Goal: Task Accomplishment & Management: Manage account settings

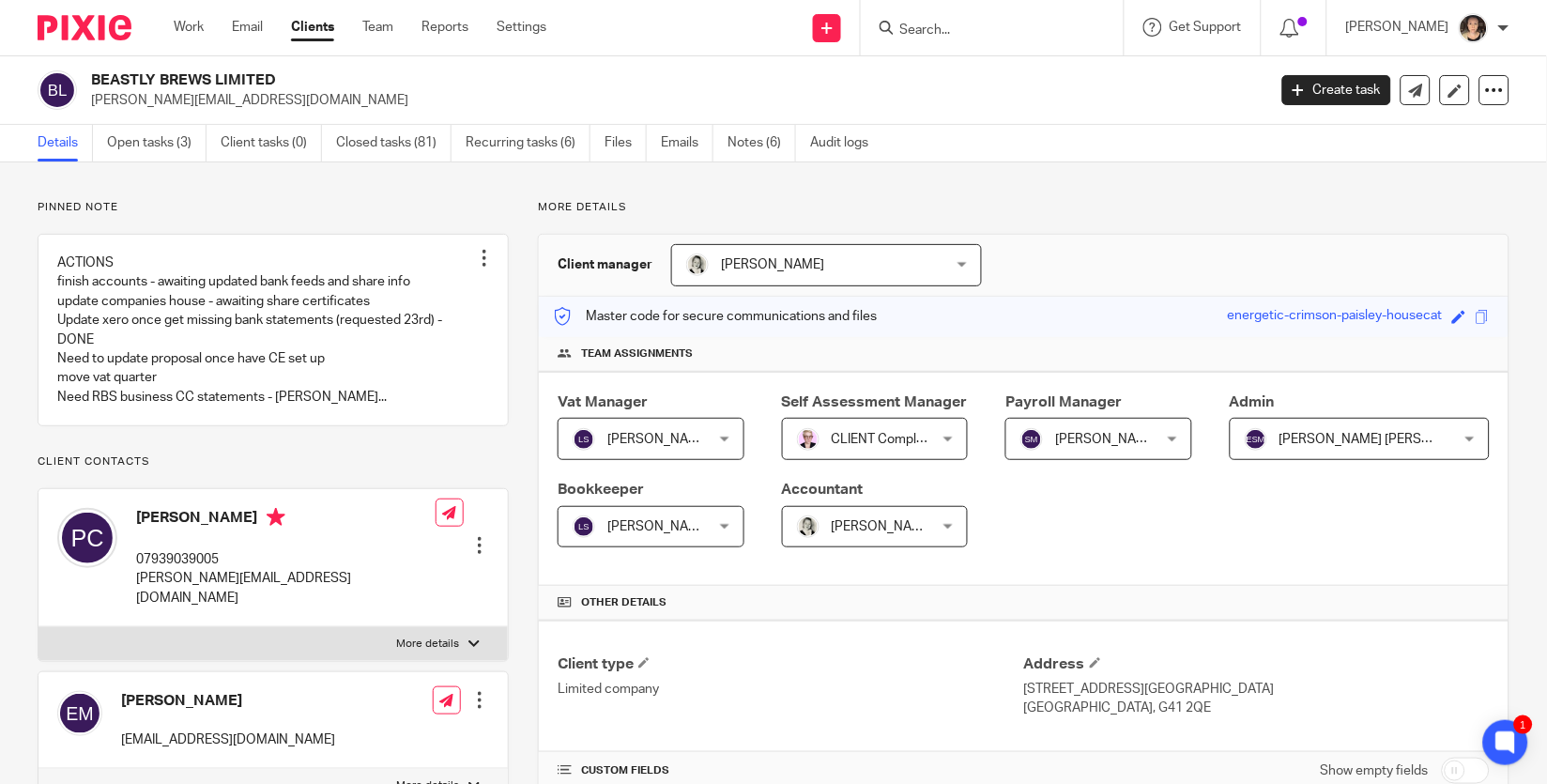
click at [944, 33] on input "Search" at bounding box center [983, 31] width 169 height 17
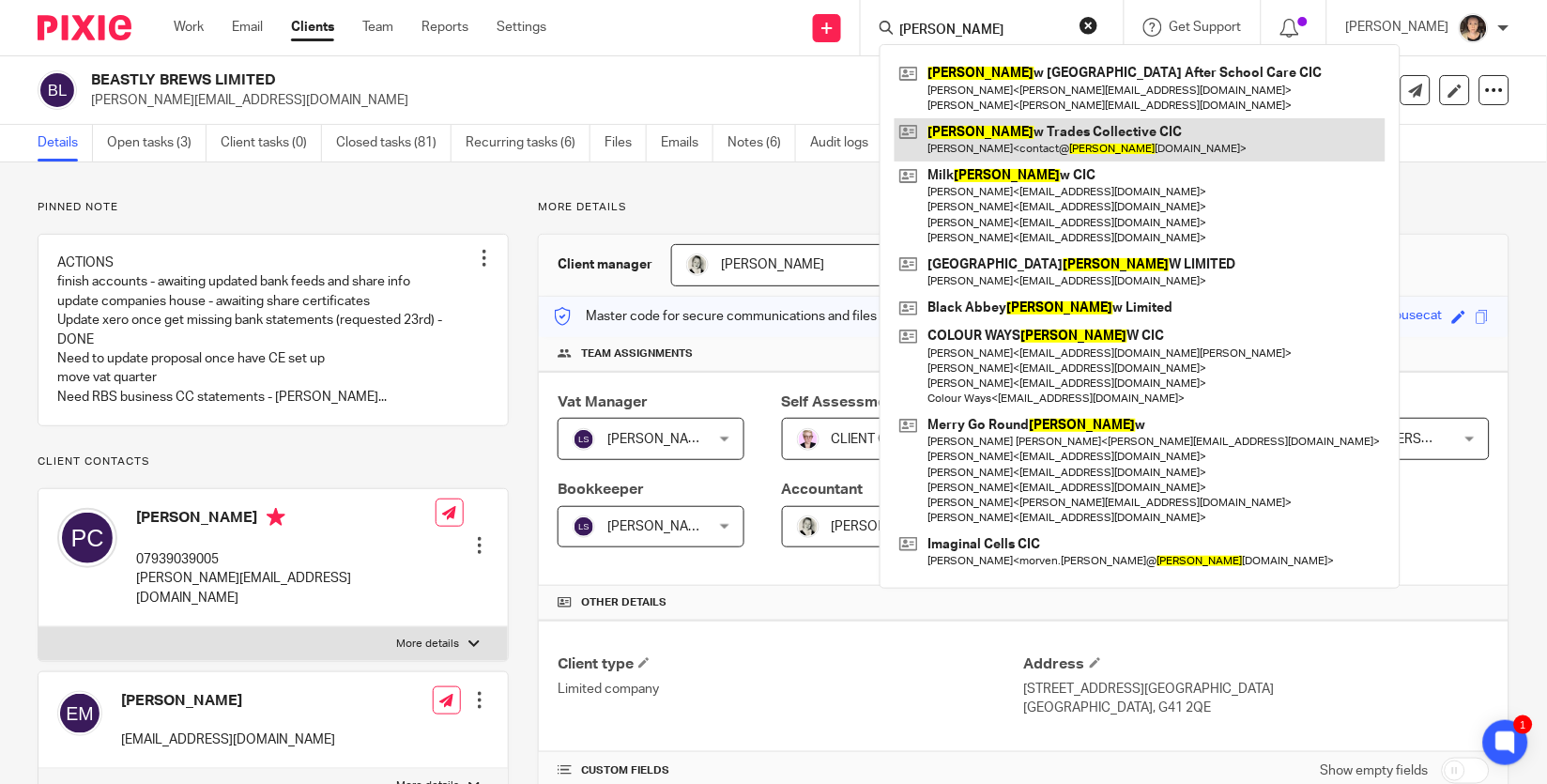
type input "[PERSON_NAME]"
click at [1026, 154] on link at bounding box center [1140, 140] width 491 height 43
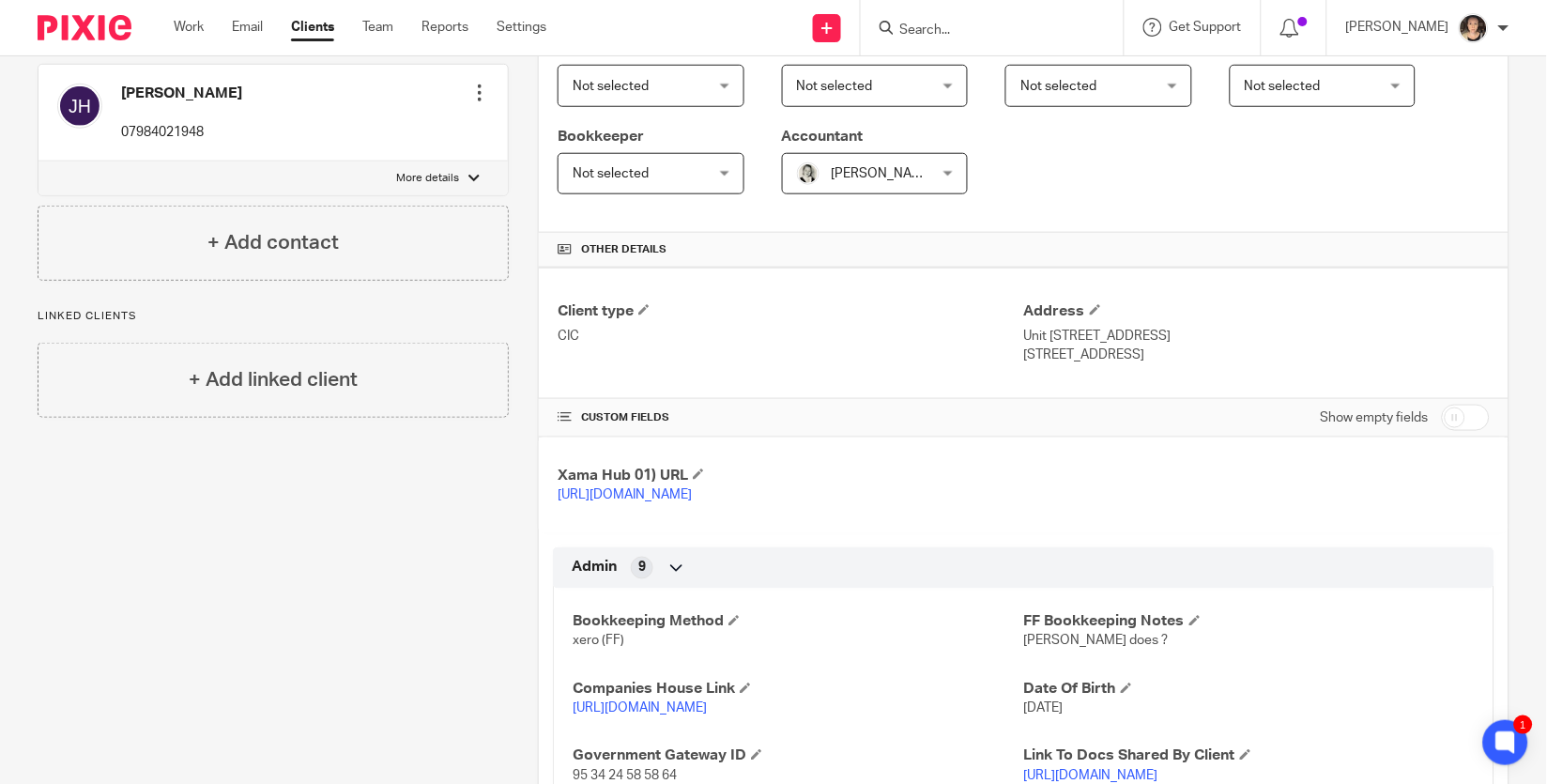
scroll to position [286, 0]
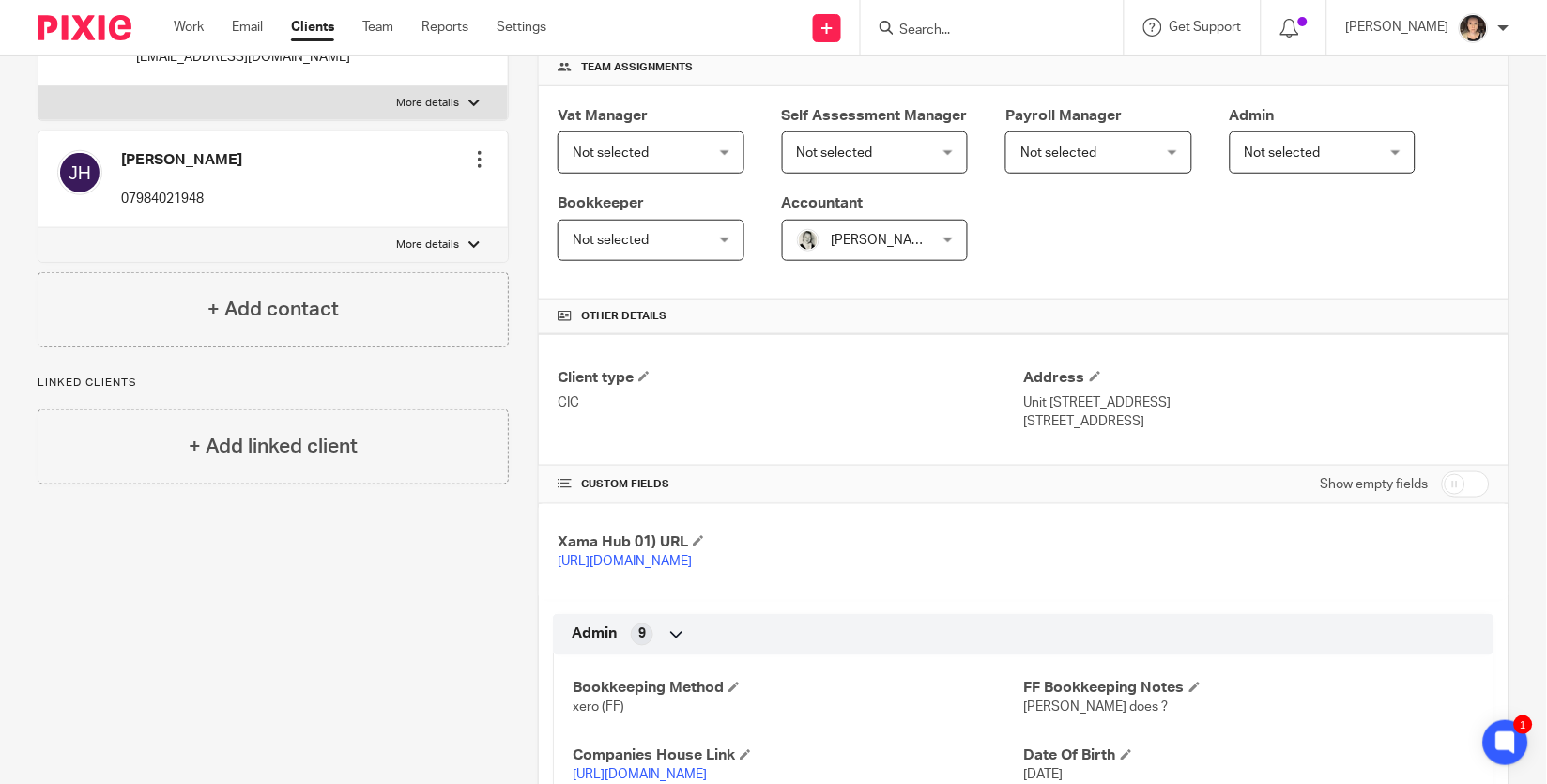
click at [1465, 489] on input "checkbox" at bounding box center [1465, 484] width 48 height 26
checkbox input "true"
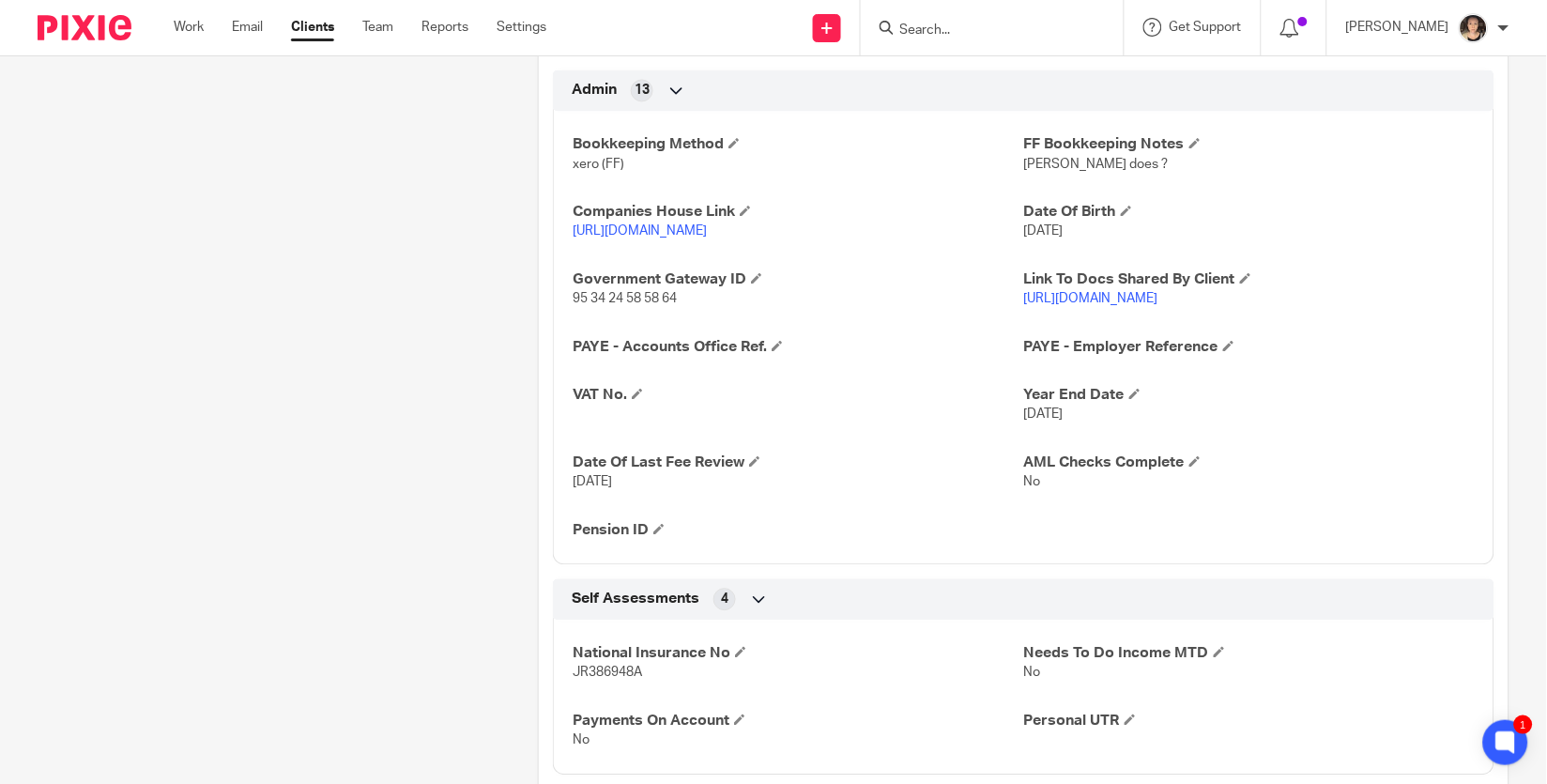
scroll to position [890, 0]
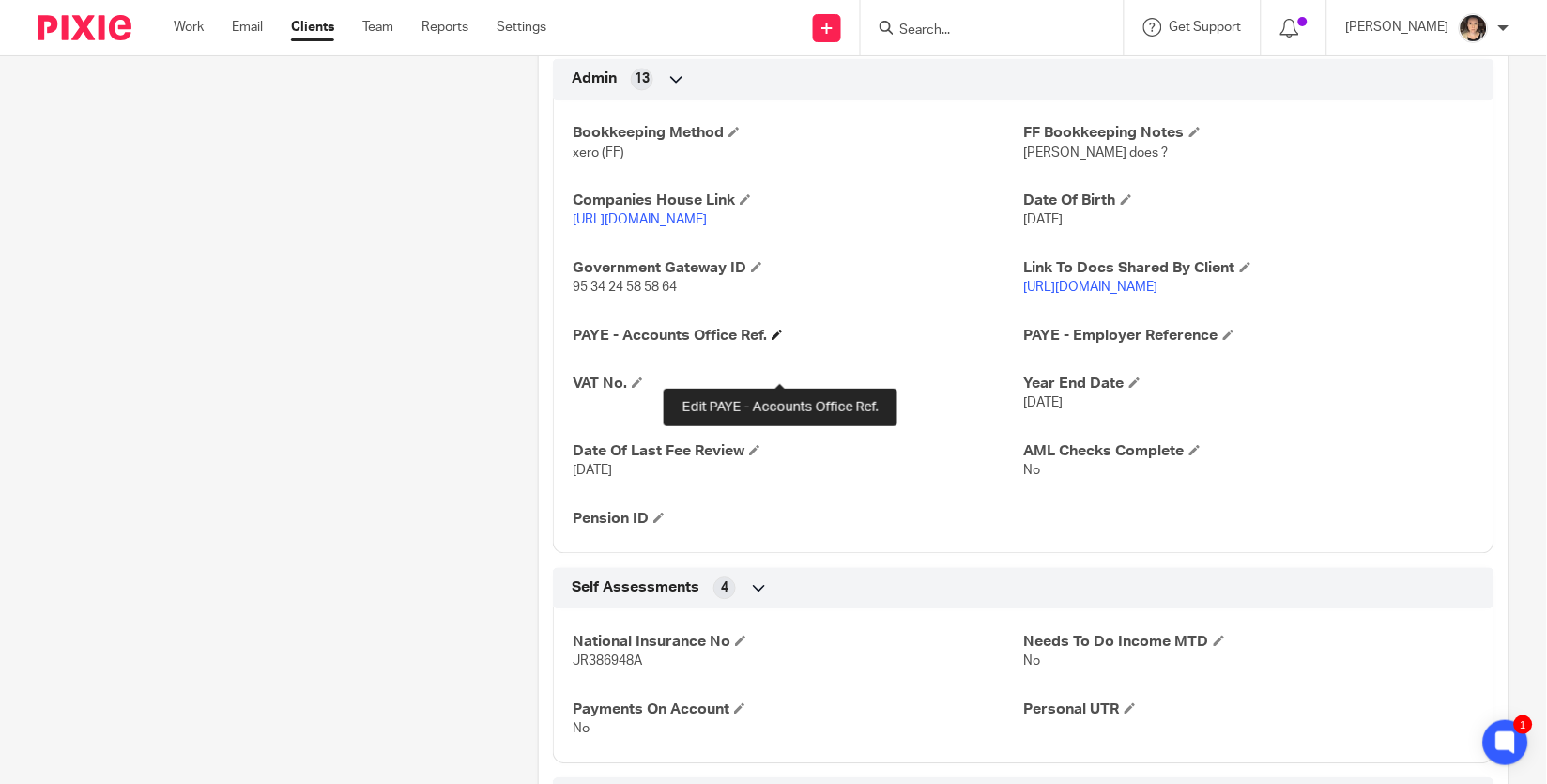
click at [781, 340] on span at bounding box center [778, 334] width 11 height 11
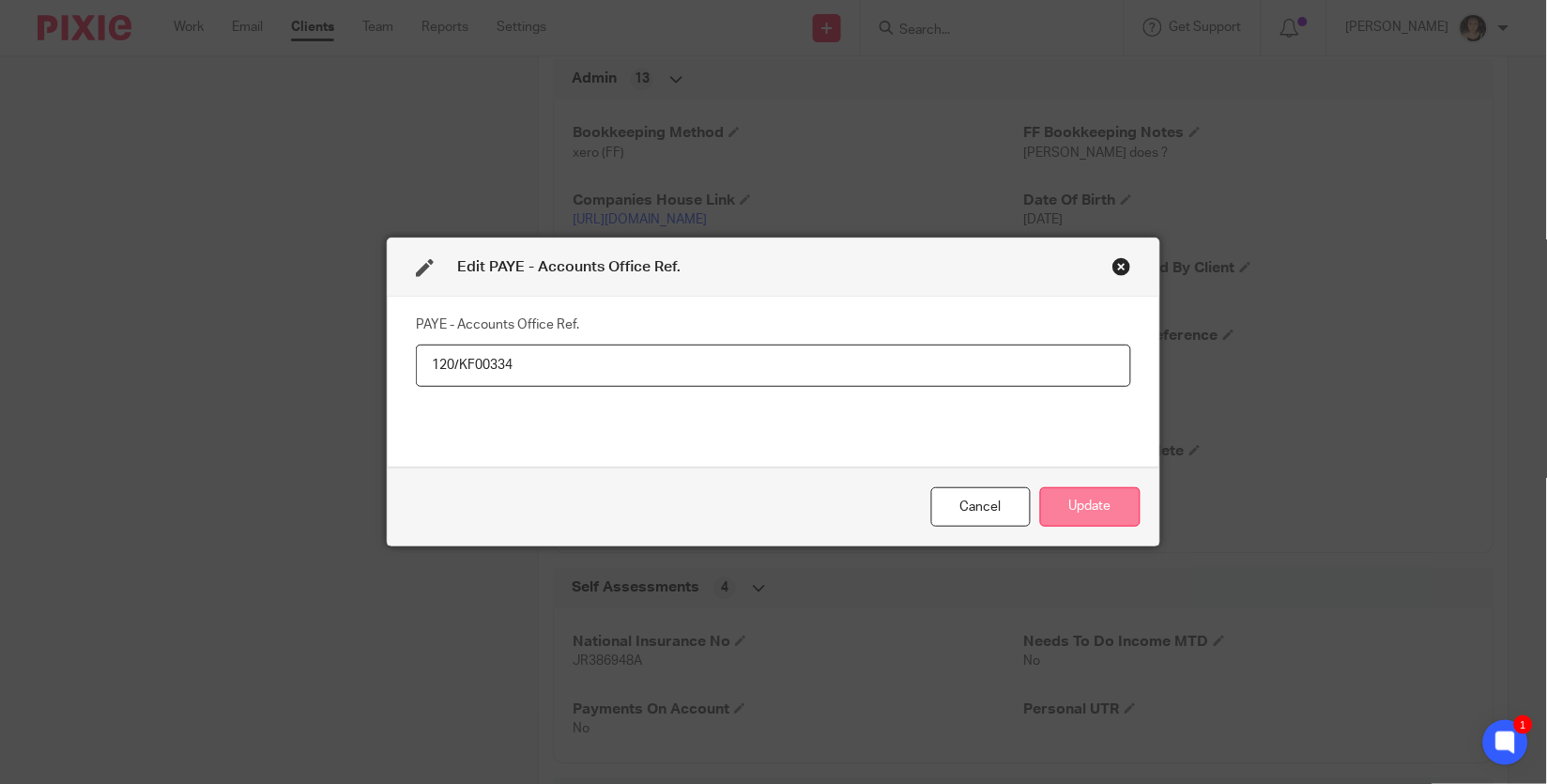
type input "120/KF00334"
click at [1101, 500] on button "Update" at bounding box center [1090, 507] width 101 height 40
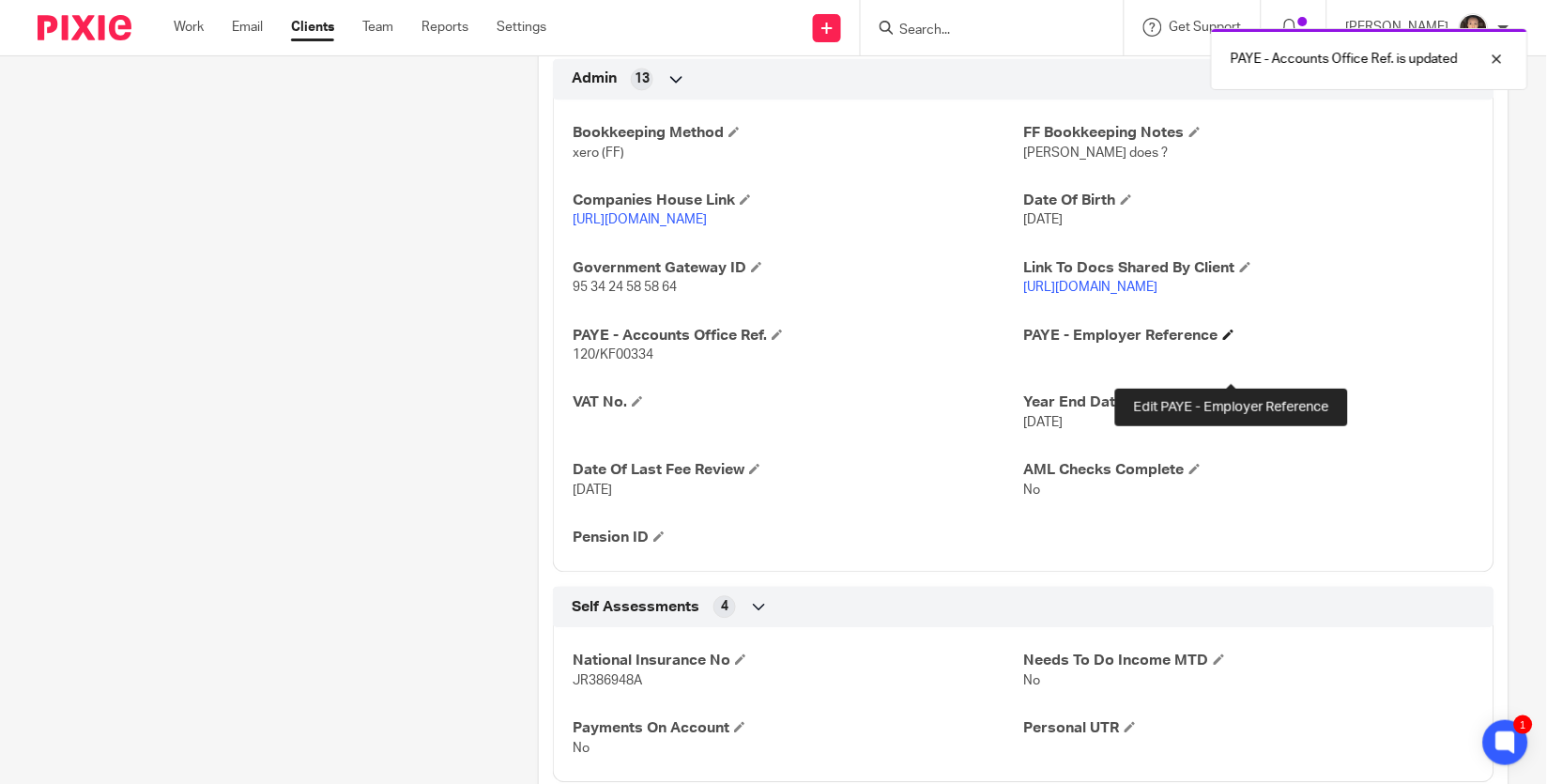
click at [1226, 340] on span at bounding box center [1229, 334] width 11 height 11
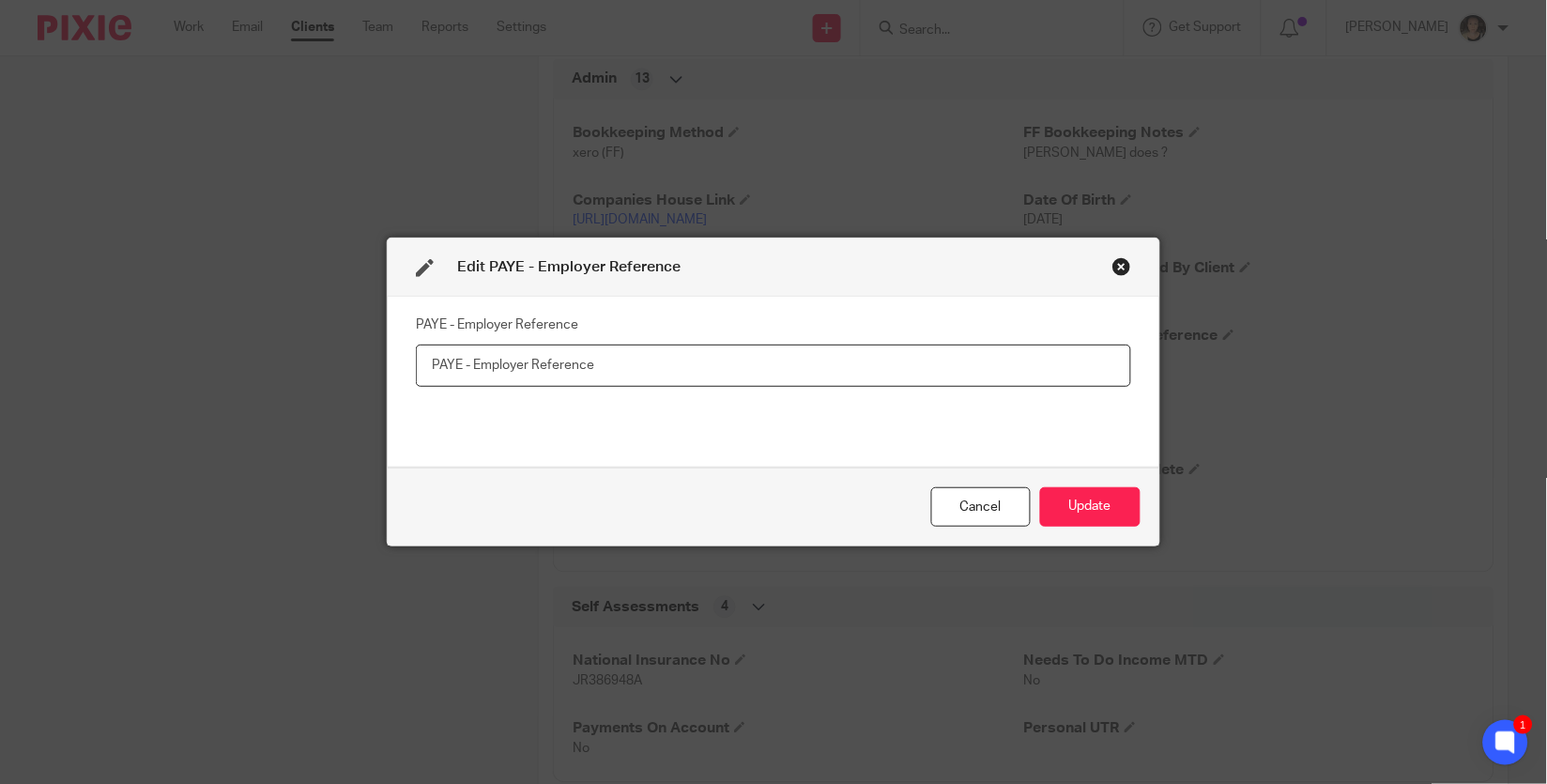
paste input "120PL03577626"
type input "120PL03577626"
click at [1074, 511] on button "Update" at bounding box center [1090, 507] width 101 height 40
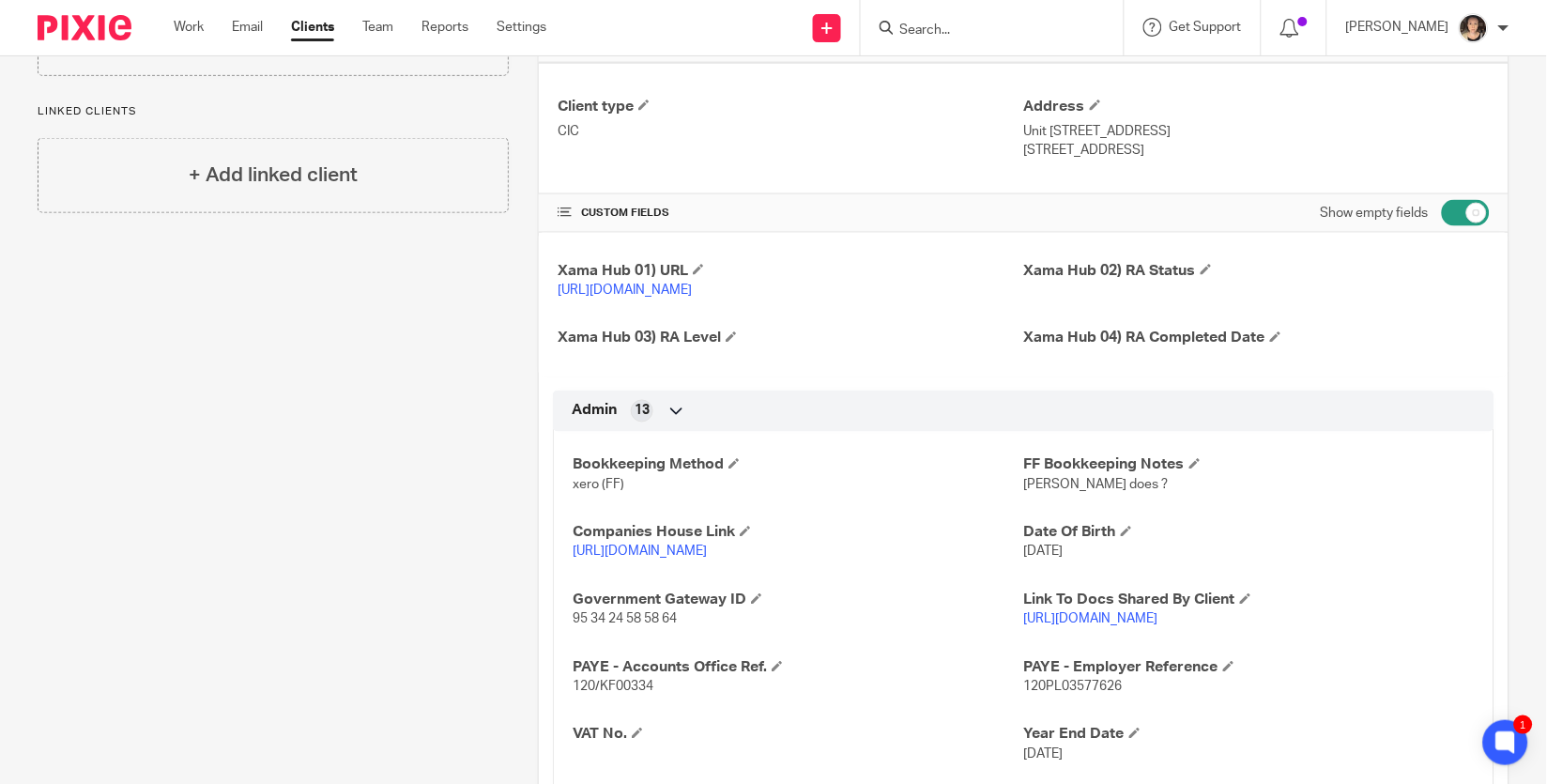
scroll to position [0, 0]
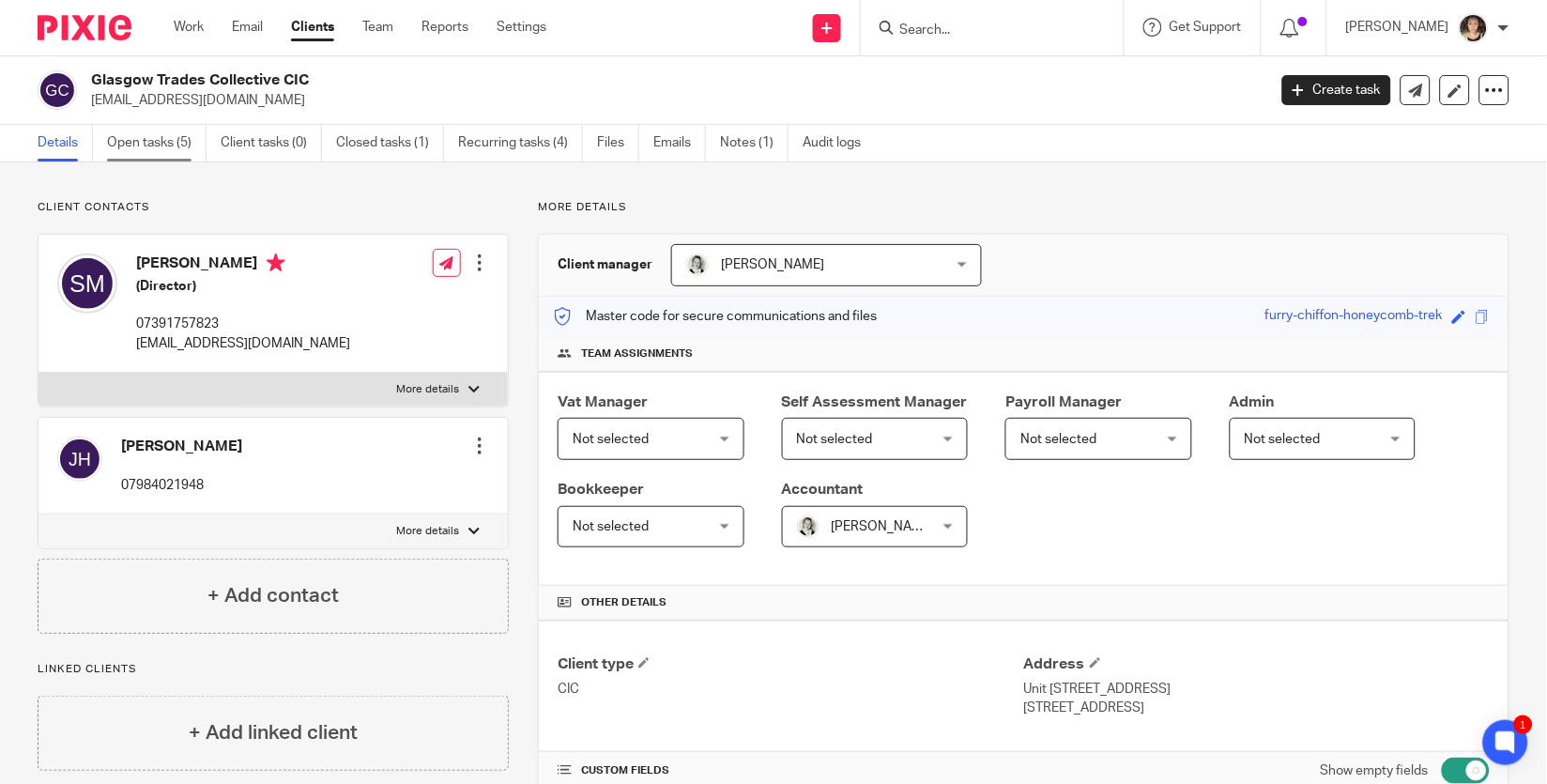
click at [132, 139] on link "Open tasks (5)" at bounding box center [157, 143] width 100 height 37
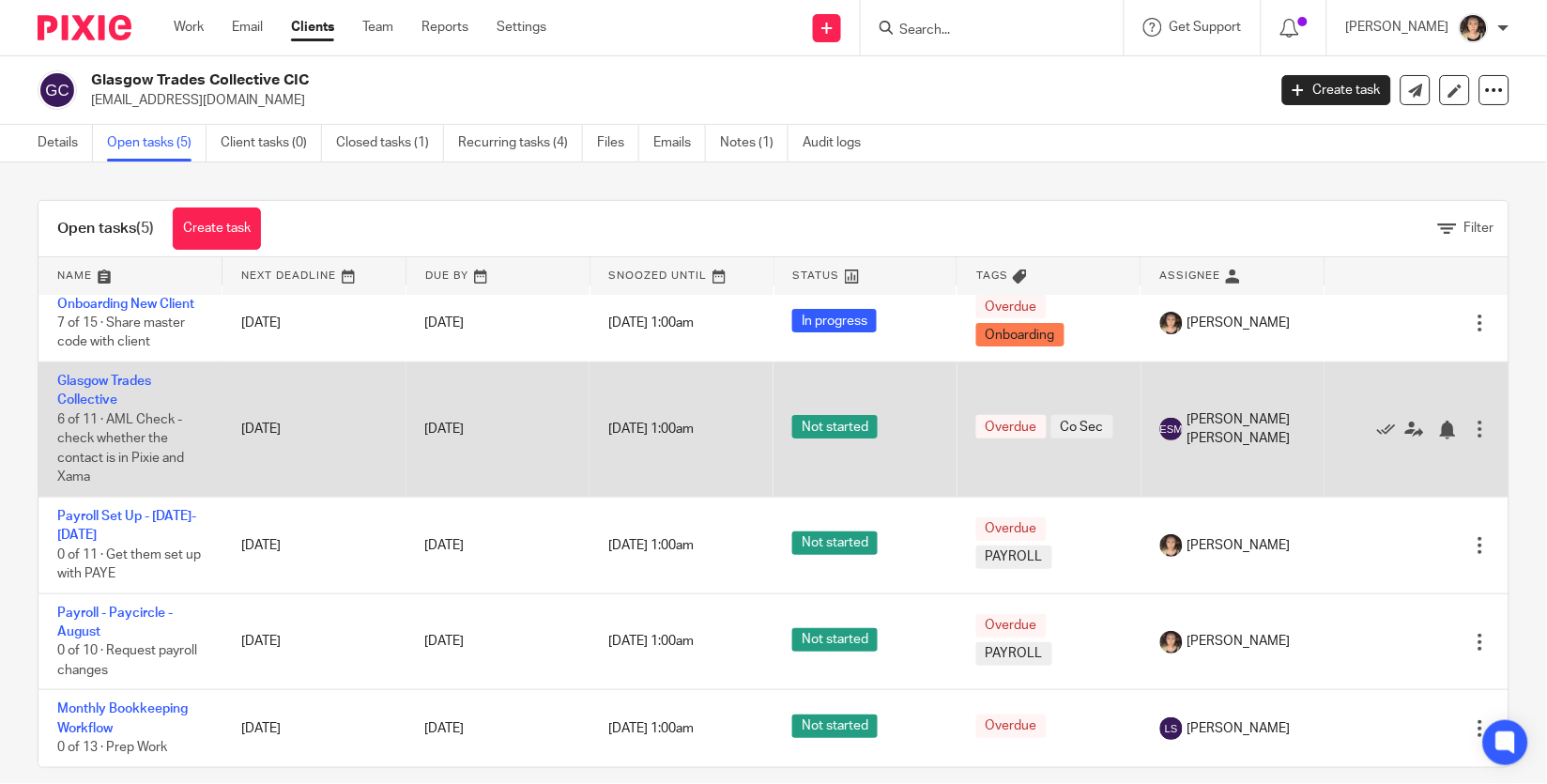
scroll to position [24, 0]
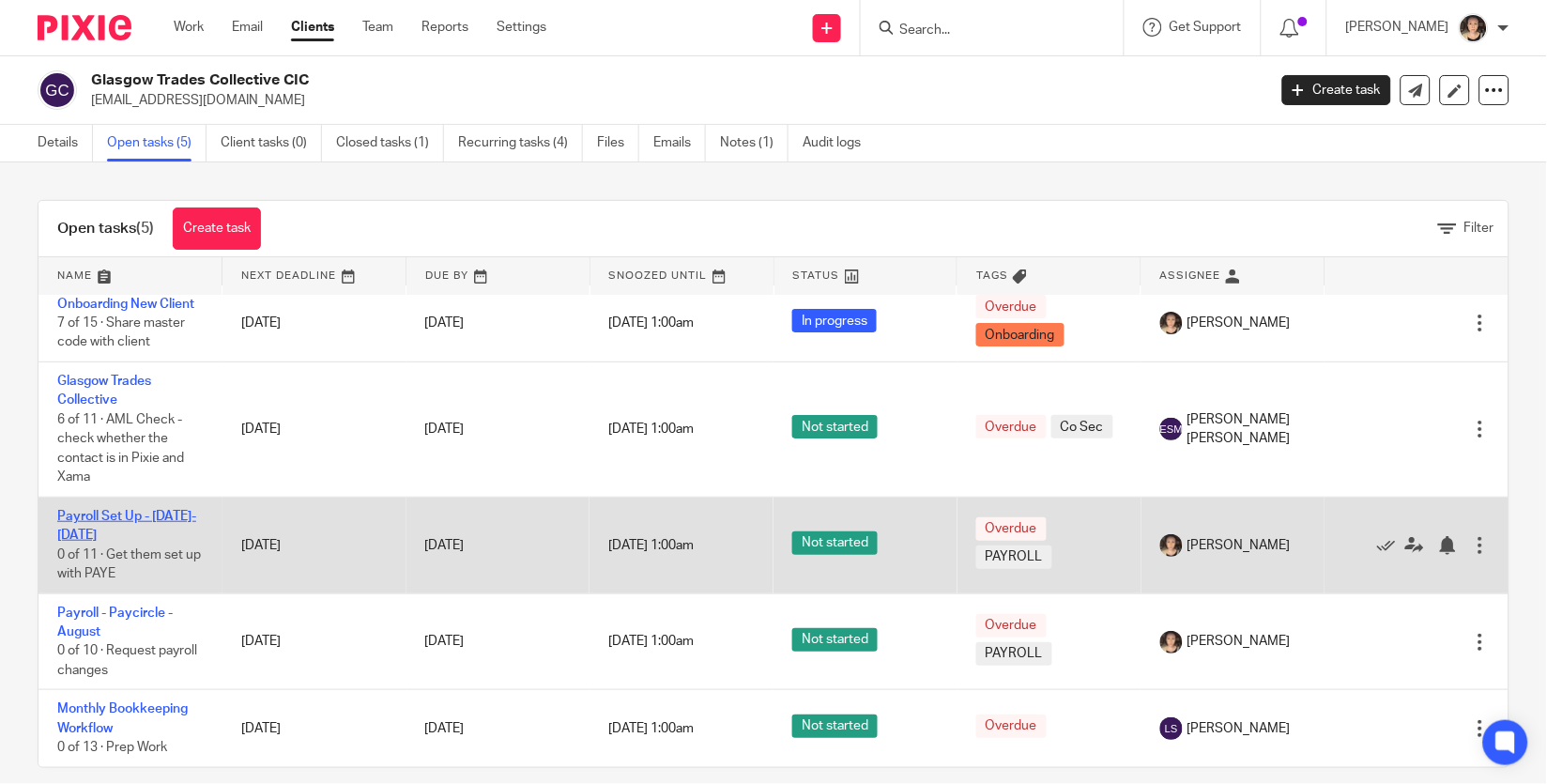
click at [118, 513] on link "Payroll Set Up - 2025-2026" at bounding box center [127, 526] width 139 height 32
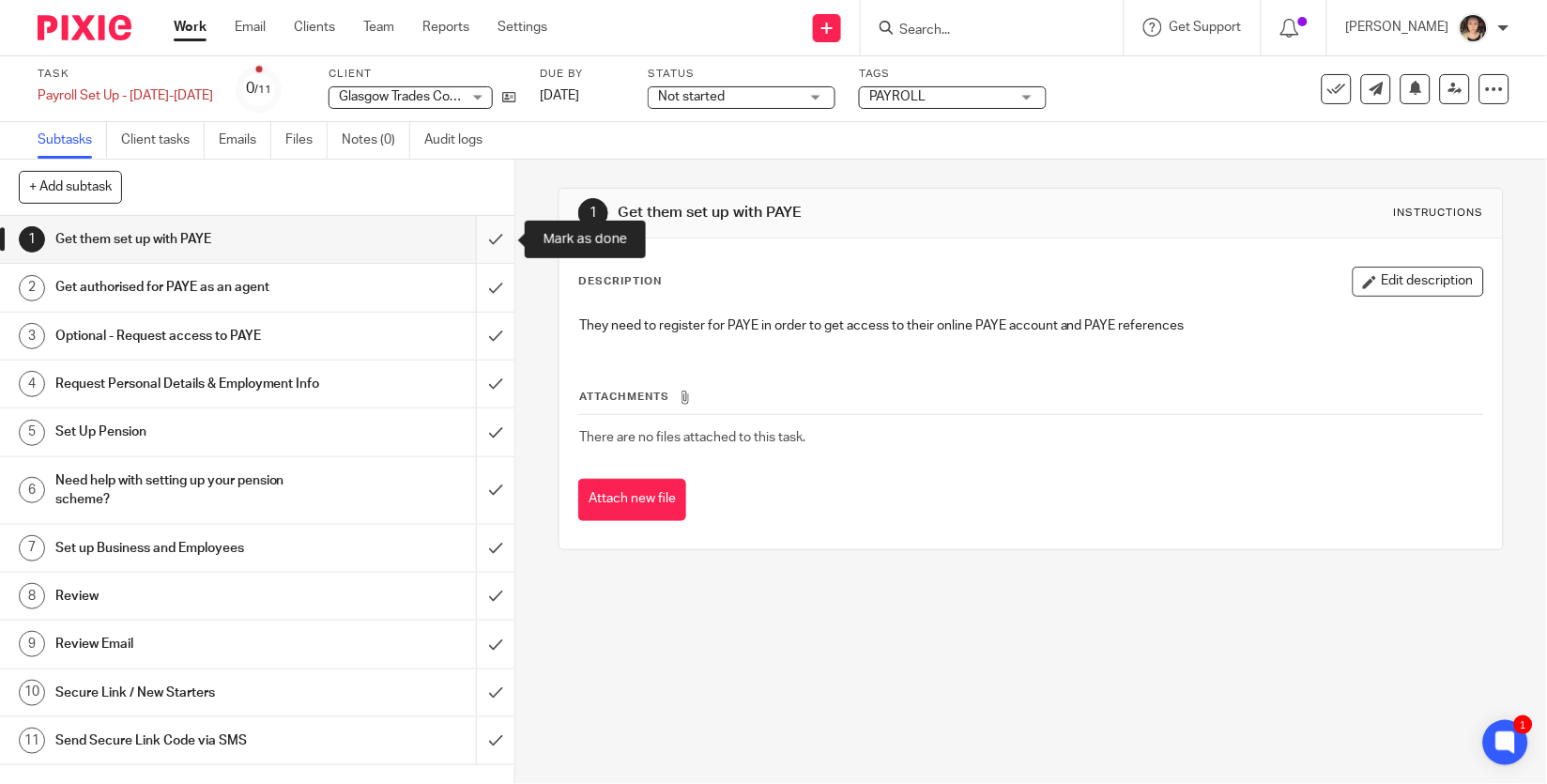
click at [502, 239] on input "submit" at bounding box center [257, 239] width 515 height 47
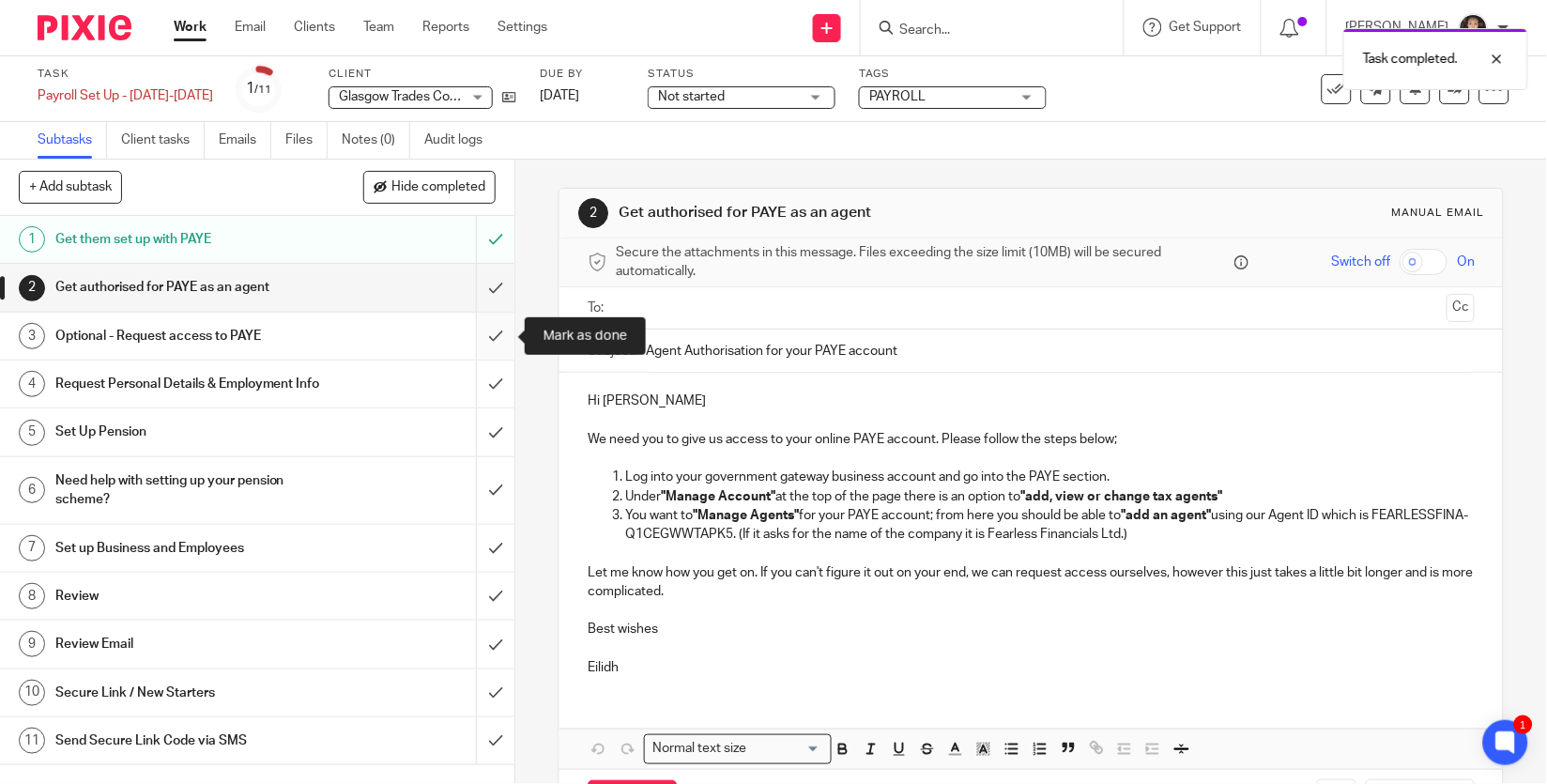
click at [498, 339] on input "submit" at bounding box center [257, 336] width 515 height 47
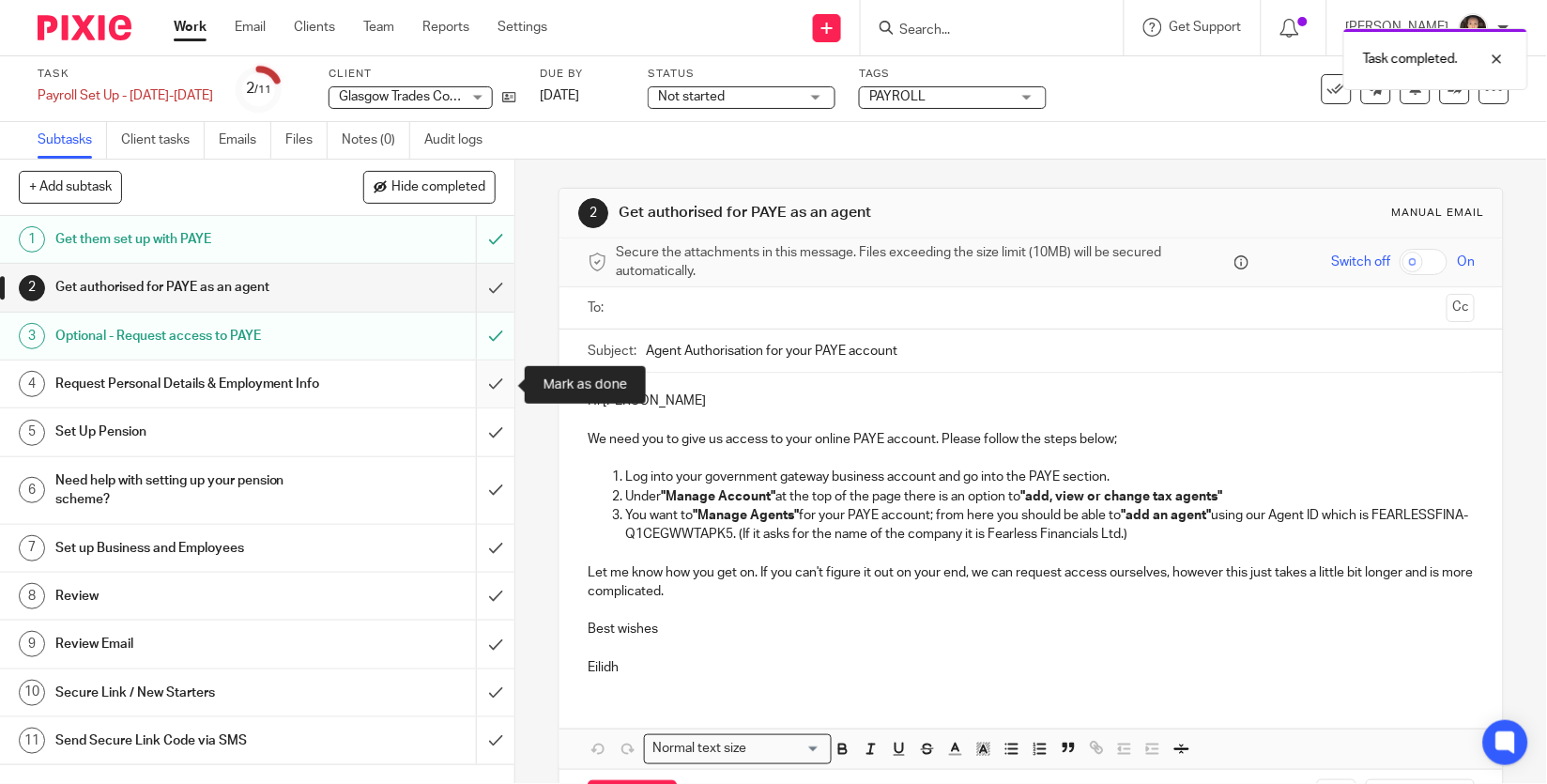
click at [495, 395] on input "submit" at bounding box center [257, 384] width 515 height 47
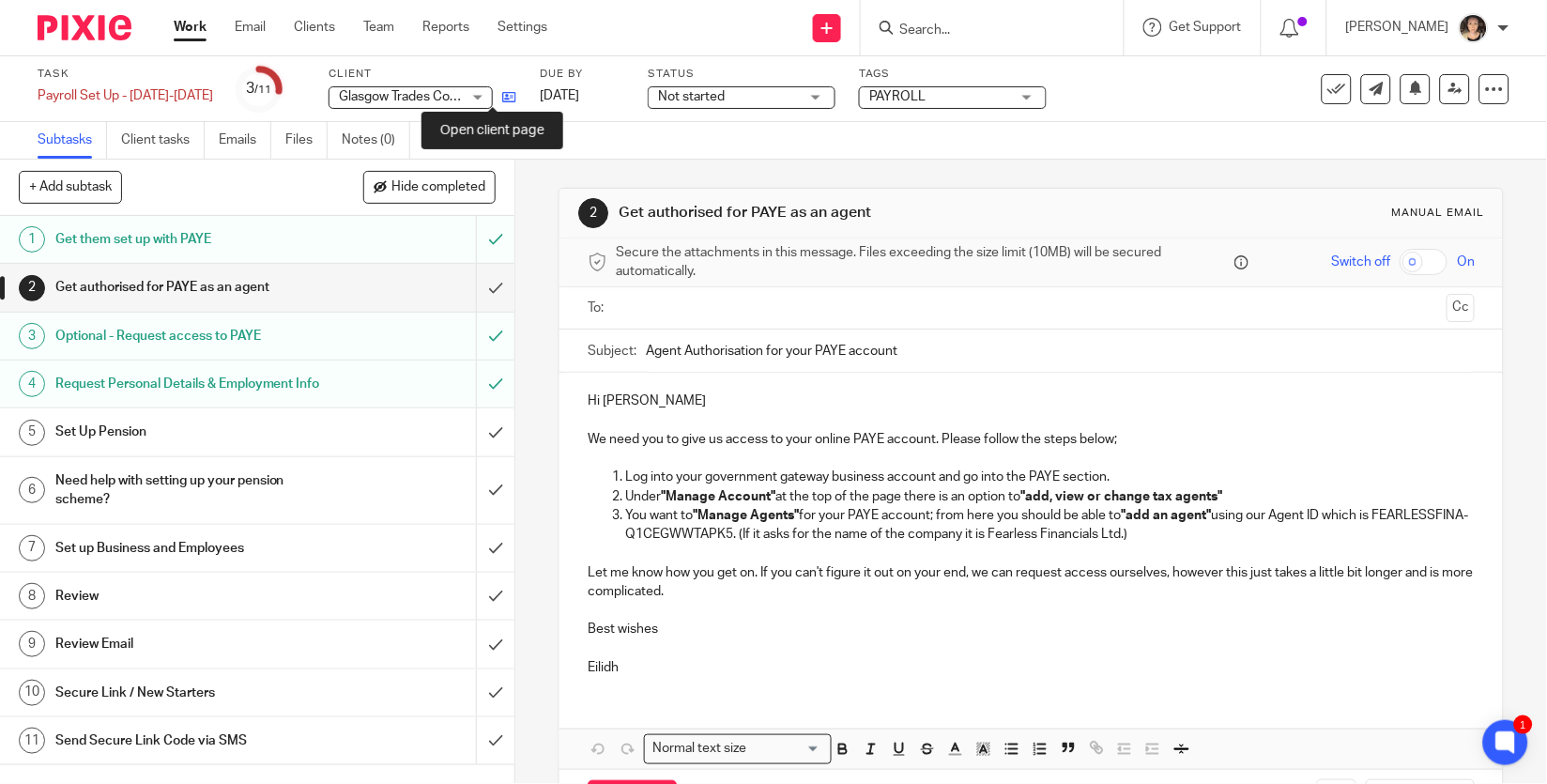
click at [503, 92] on icon at bounding box center [509, 97] width 14 height 14
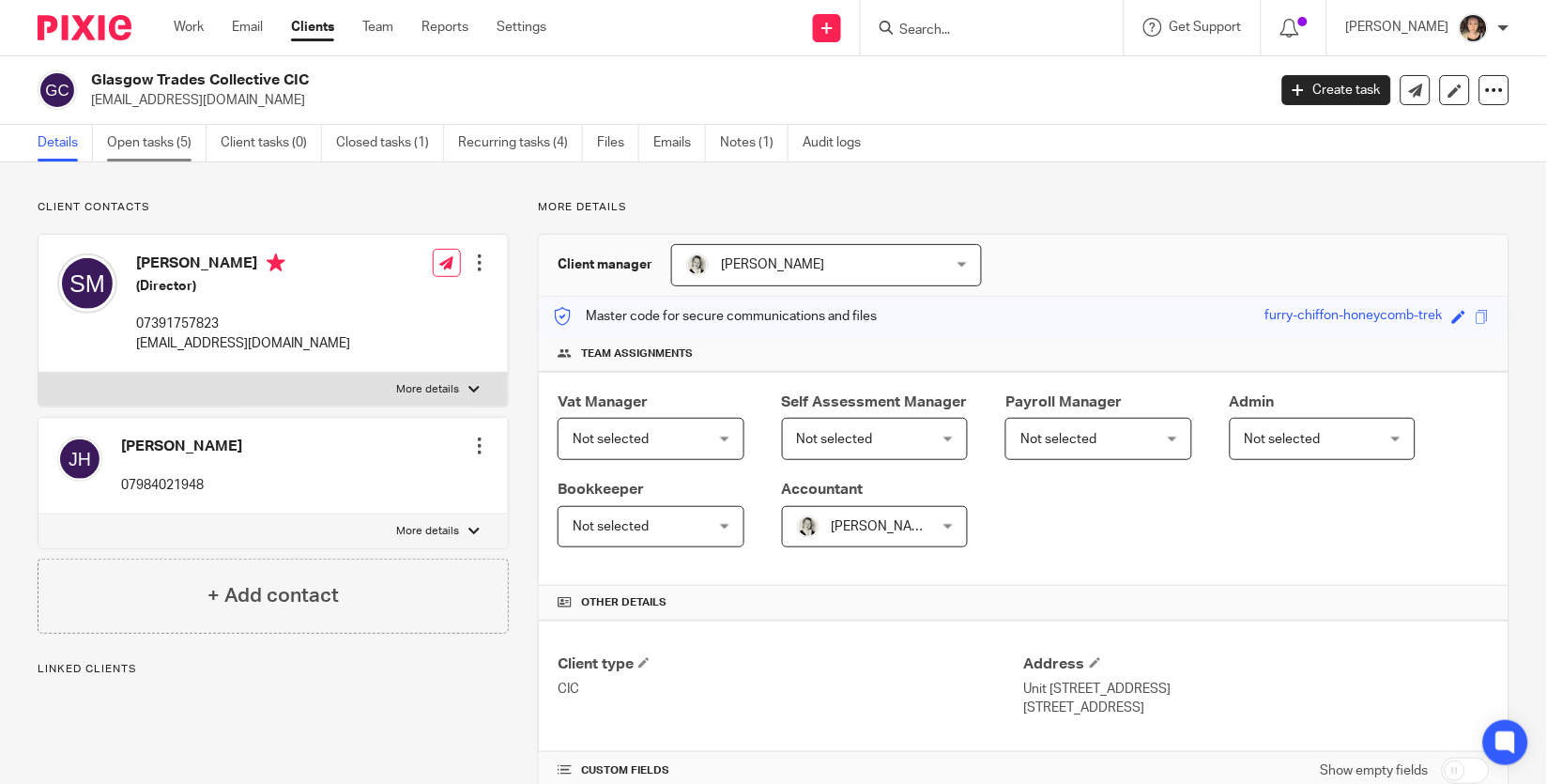
click at [183, 155] on link "Open tasks (5)" at bounding box center [157, 143] width 100 height 37
click at [142, 137] on link "Open tasks (5)" at bounding box center [157, 143] width 100 height 37
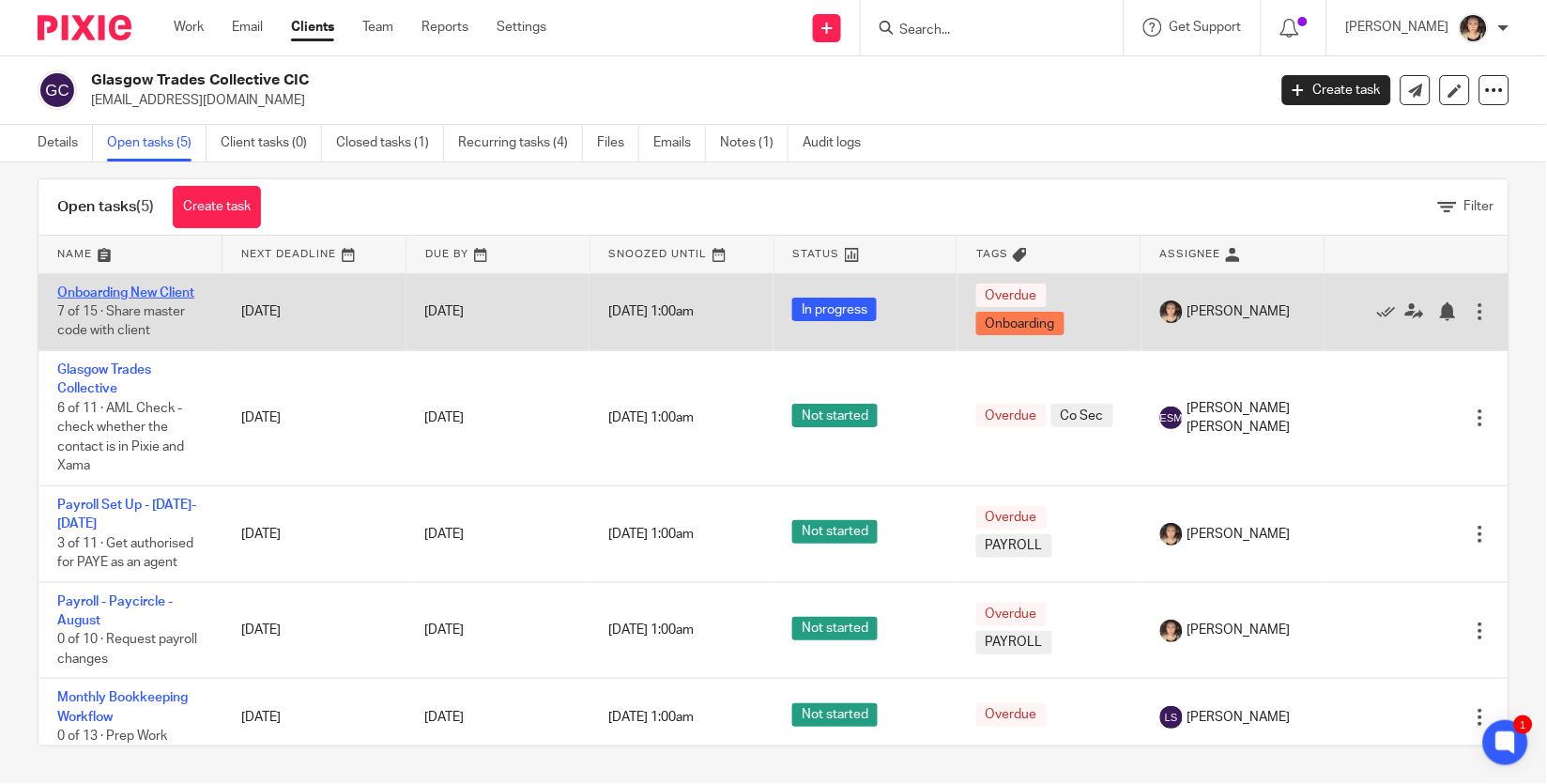
click at [106, 293] on link "Onboarding New Client" at bounding box center [126, 293] width 137 height 13
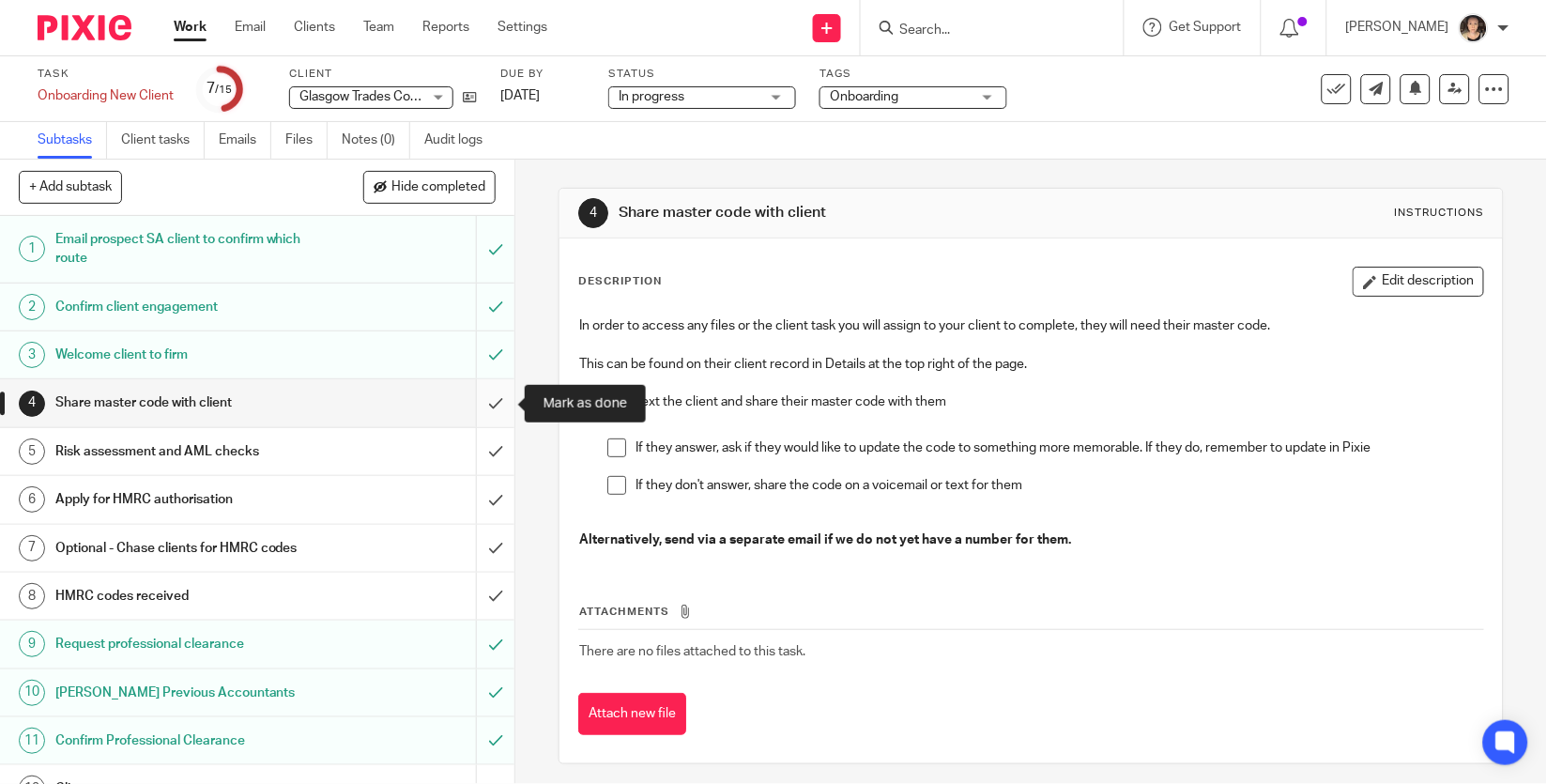
click at [501, 407] on input "submit" at bounding box center [257, 403] width 515 height 47
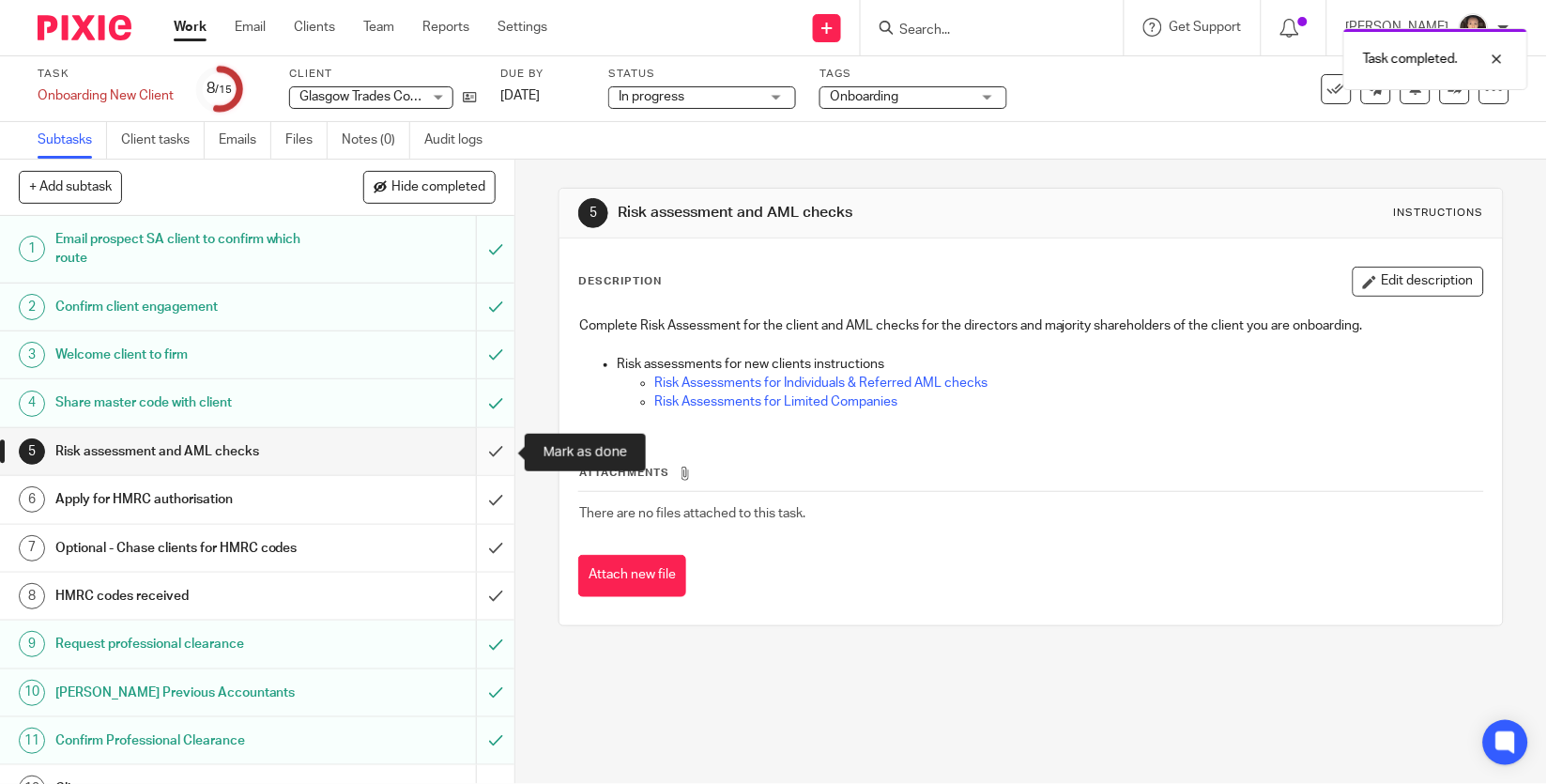
click at [499, 458] on input "submit" at bounding box center [257, 452] width 515 height 47
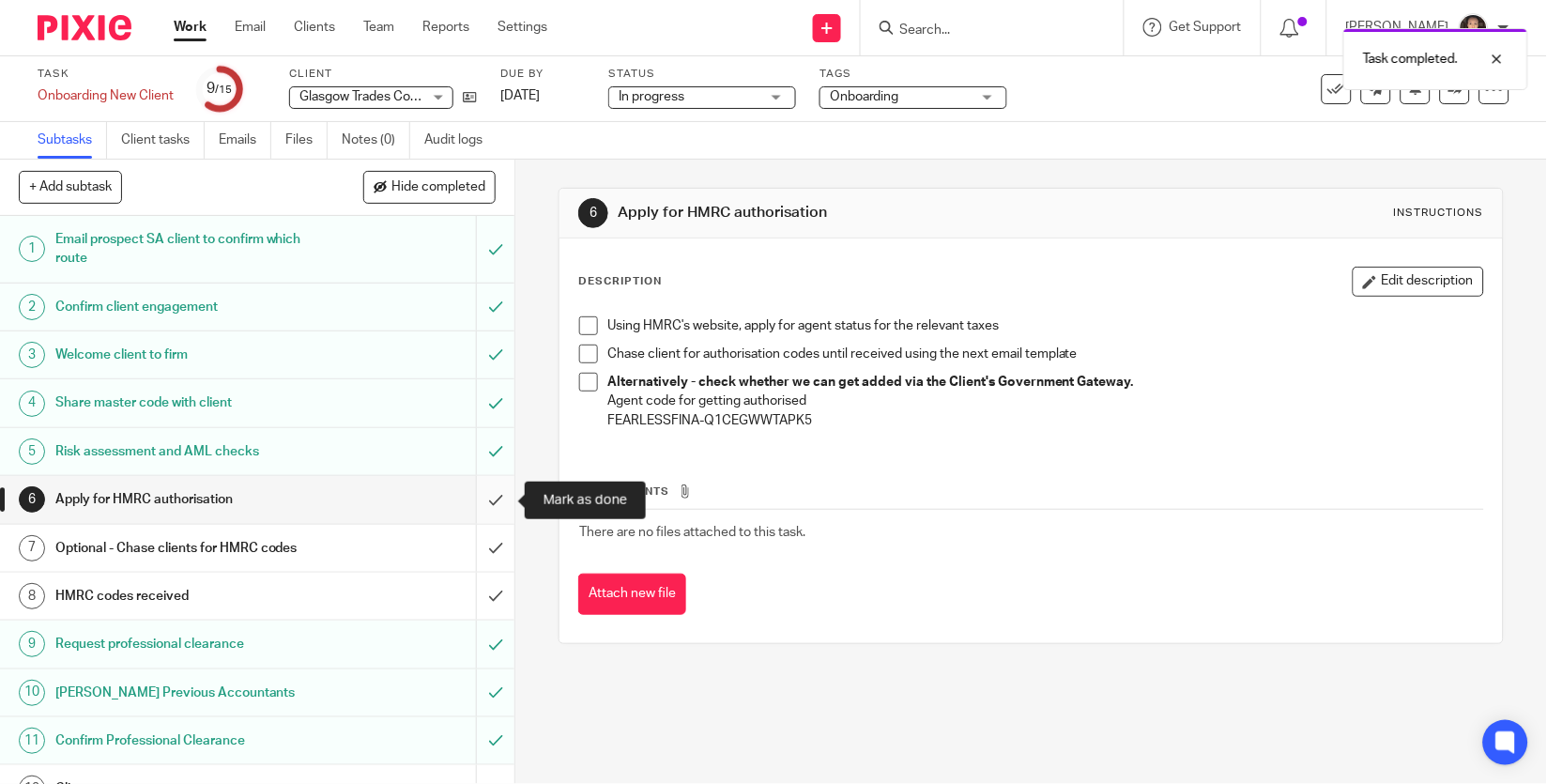
click at [496, 504] on input "submit" at bounding box center [257, 500] width 515 height 47
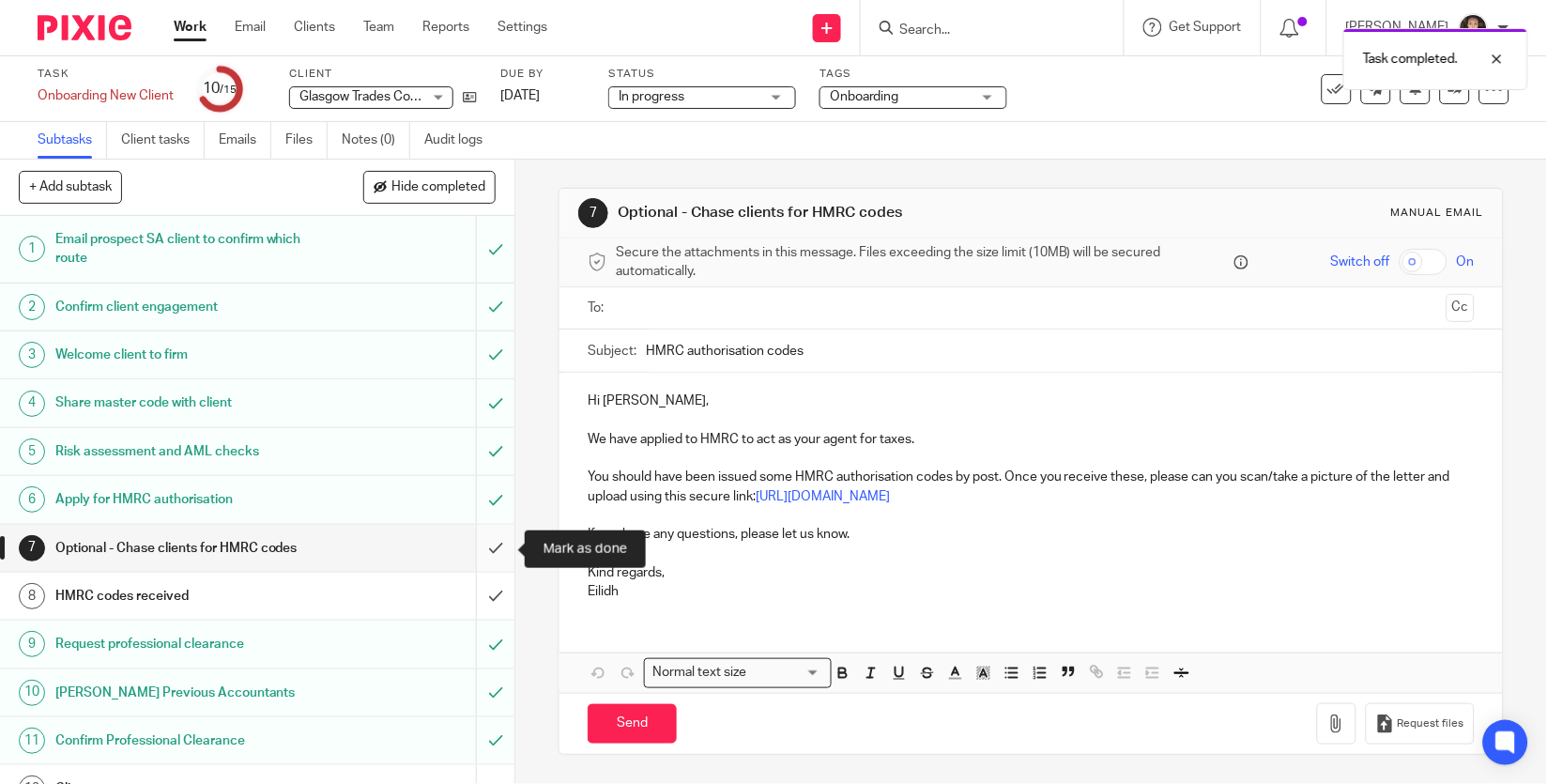
click at [494, 551] on input "submit" at bounding box center [257, 548] width 515 height 47
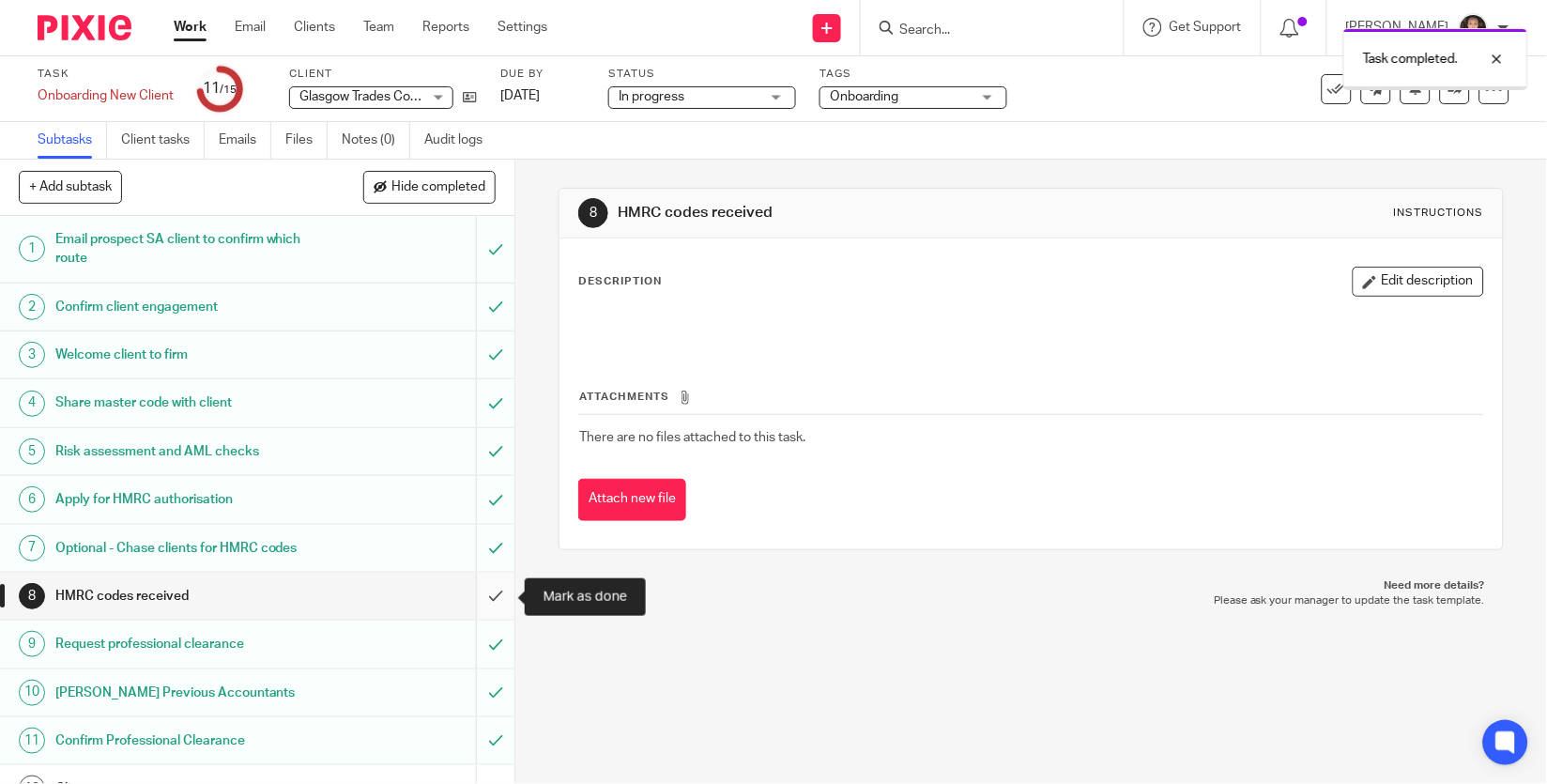
click at [496, 599] on input "submit" at bounding box center [257, 596] width 515 height 47
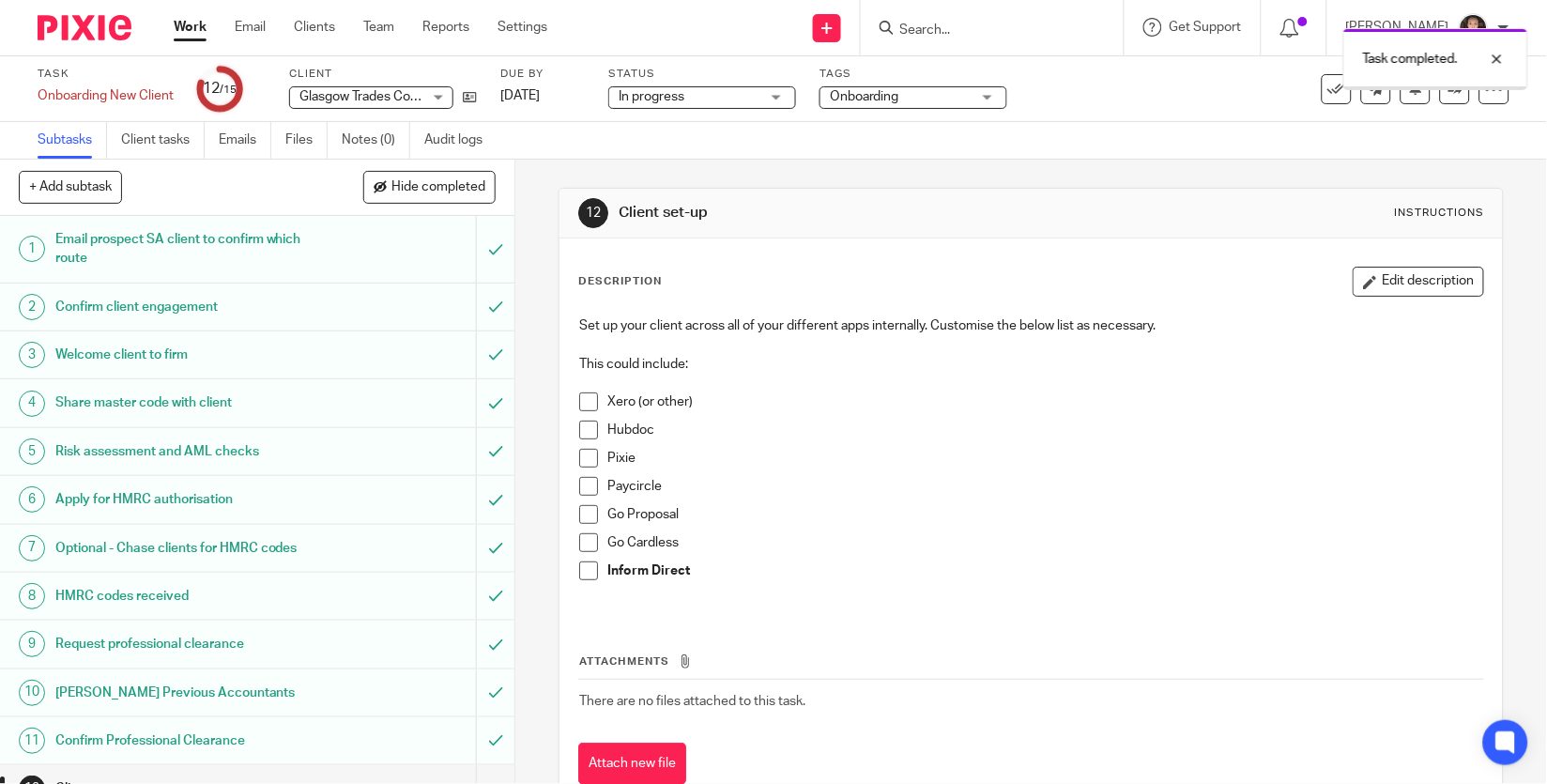
scroll to position [194, 0]
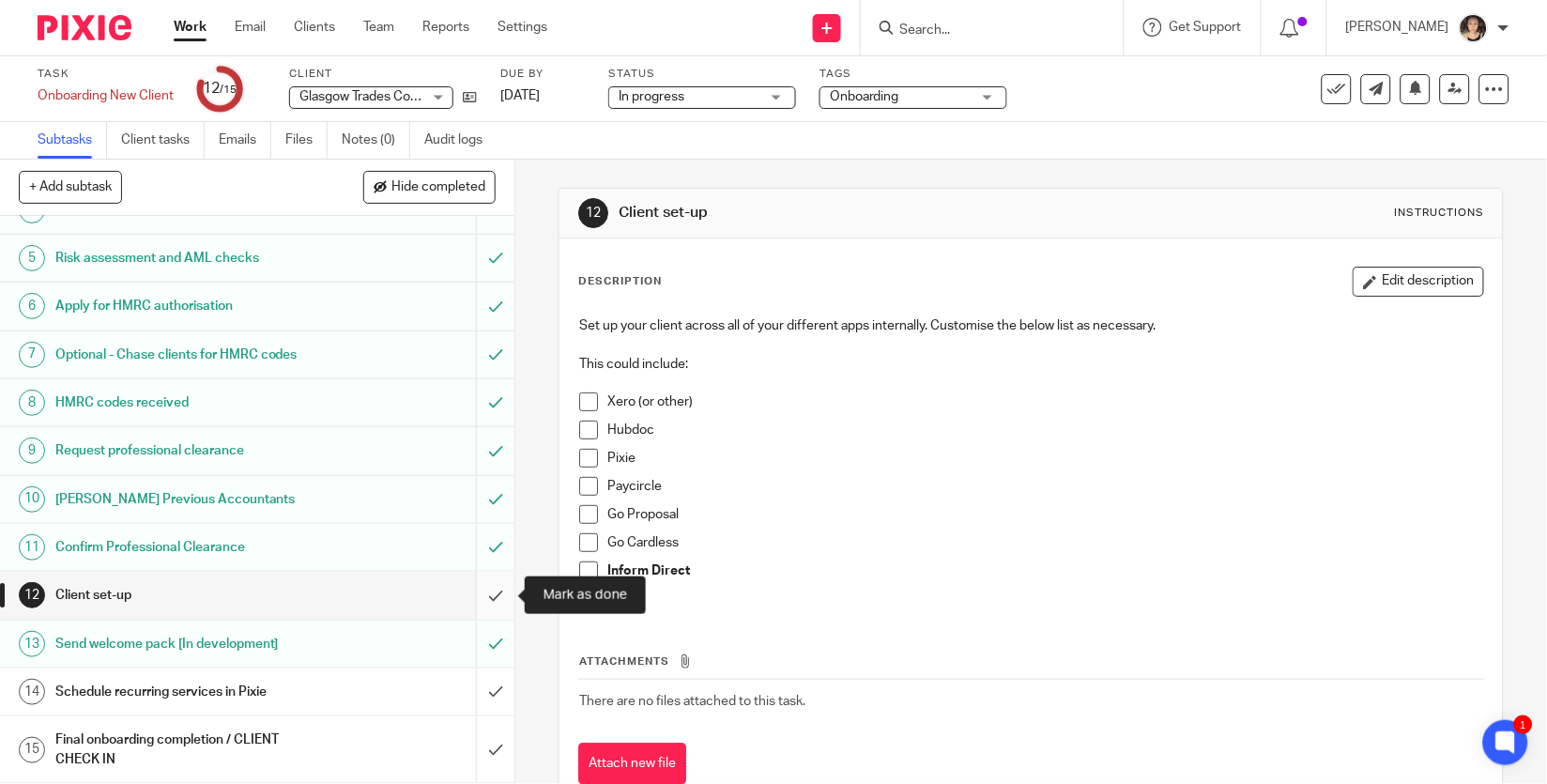
click at [493, 592] on input "submit" at bounding box center [257, 595] width 515 height 47
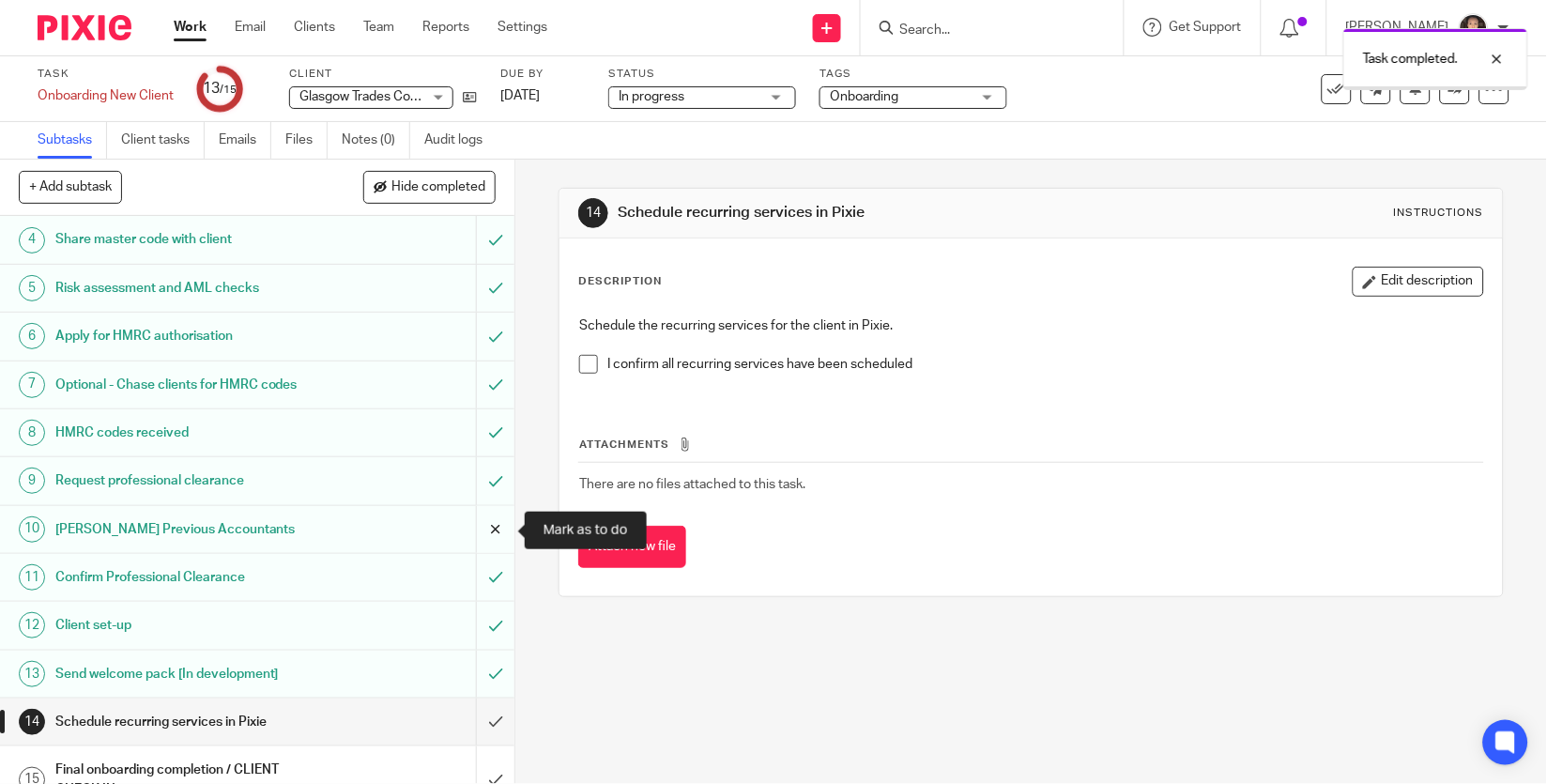
scroll to position [194, 0]
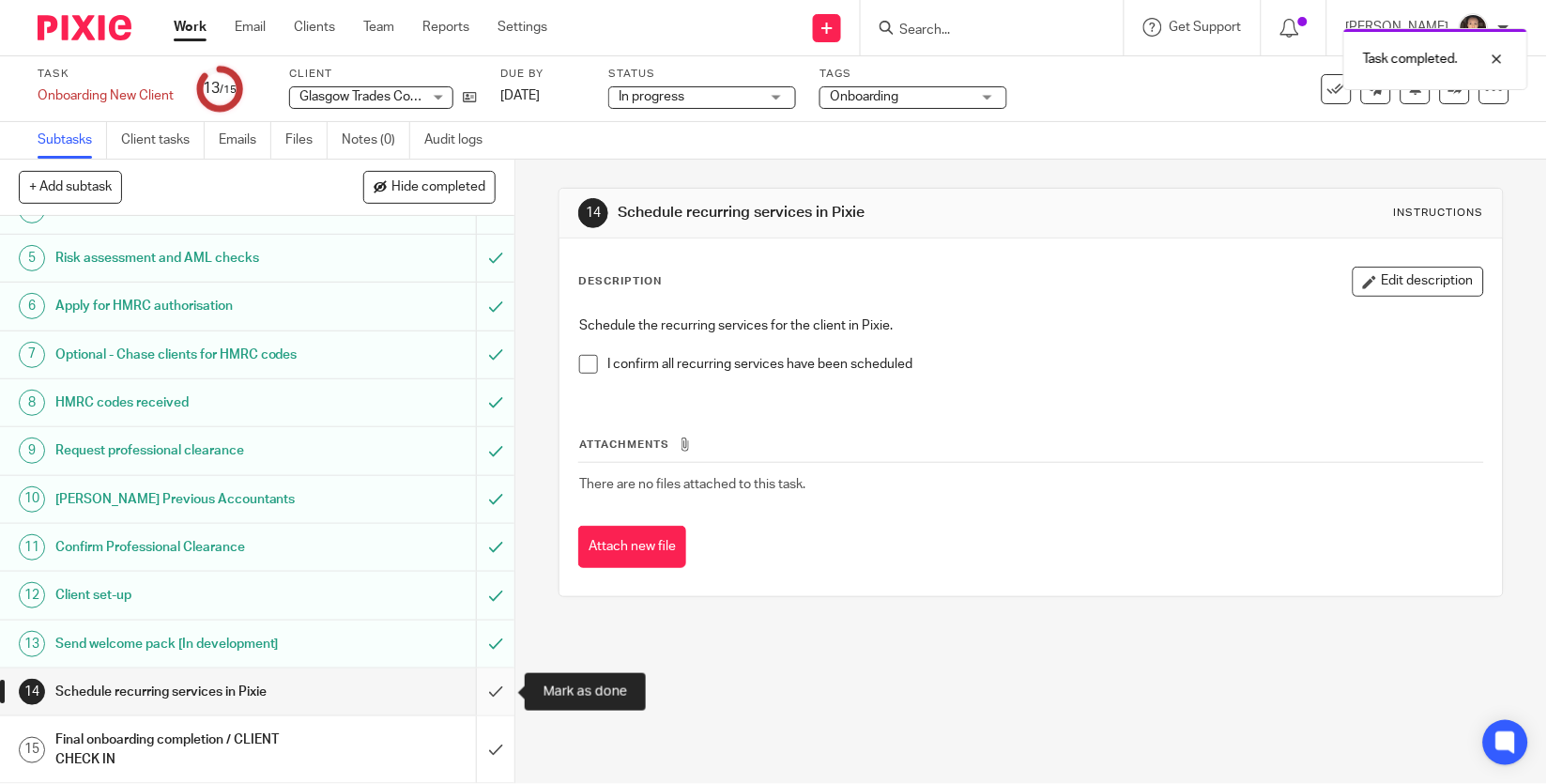
click at [498, 697] on input "submit" at bounding box center [257, 692] width 515 height 47
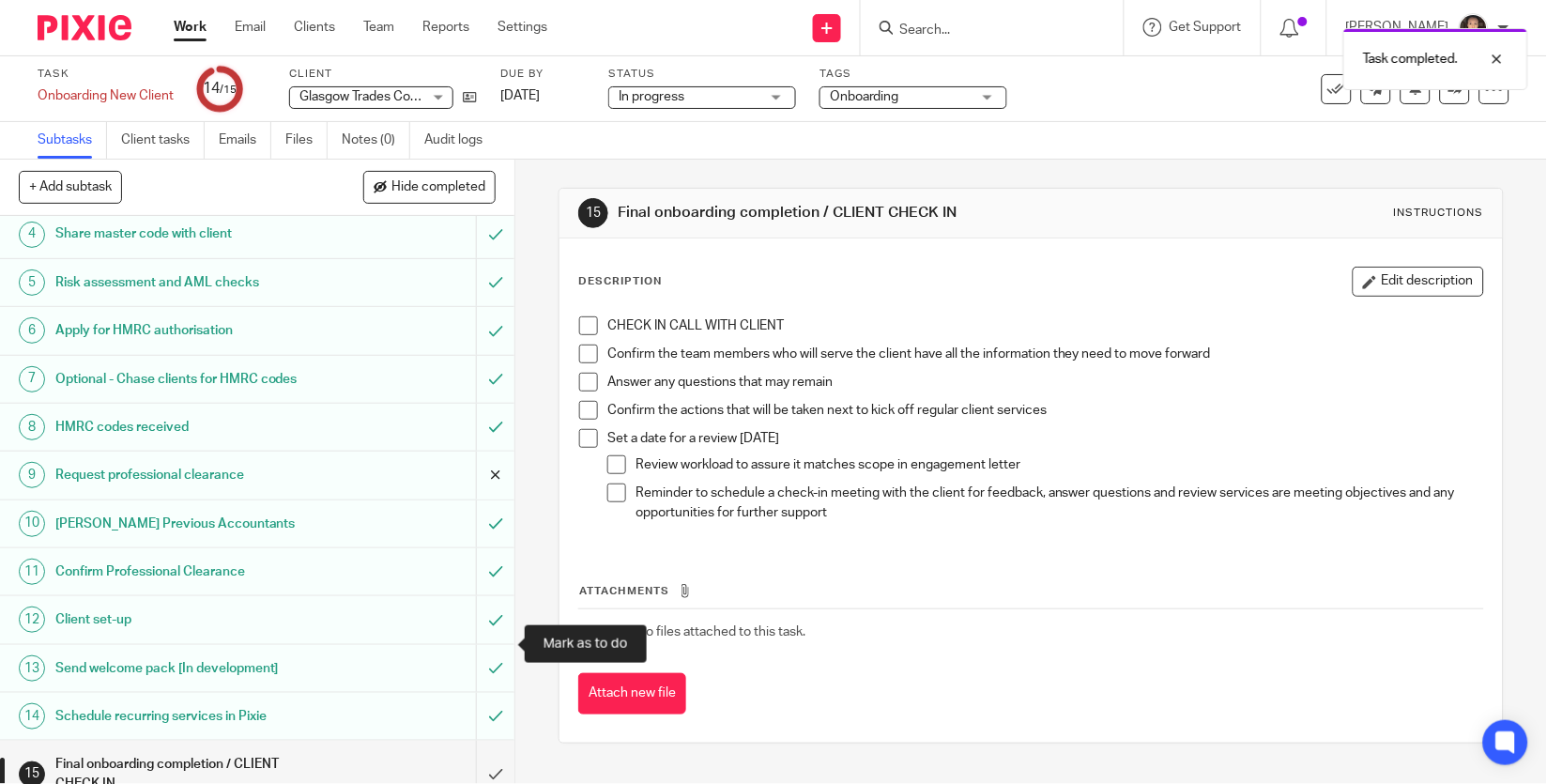
scroll to position [194, 0]
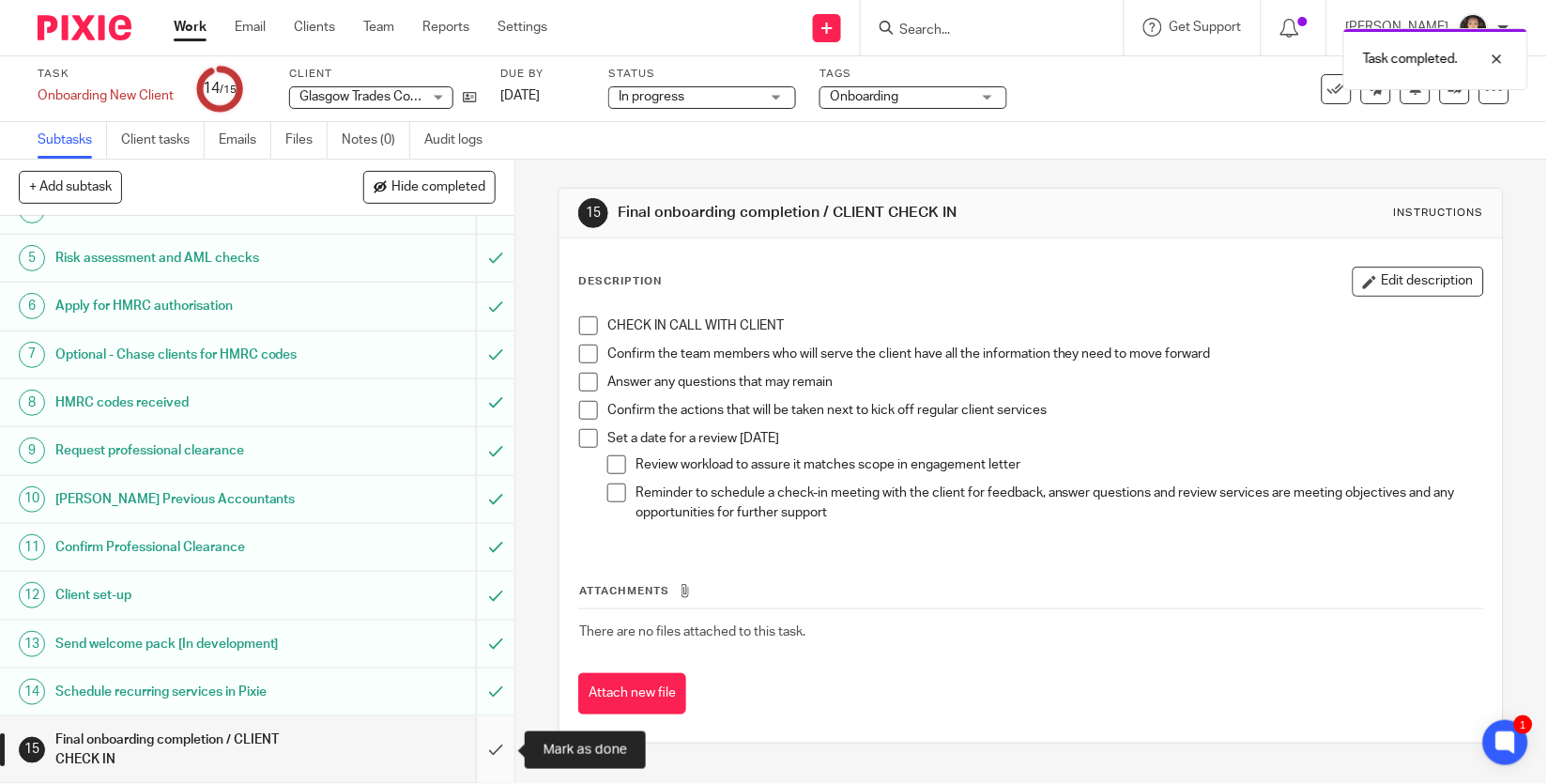
click at [492, 744] on input "submit" at bounding box center [257, 749] width 515 height 67
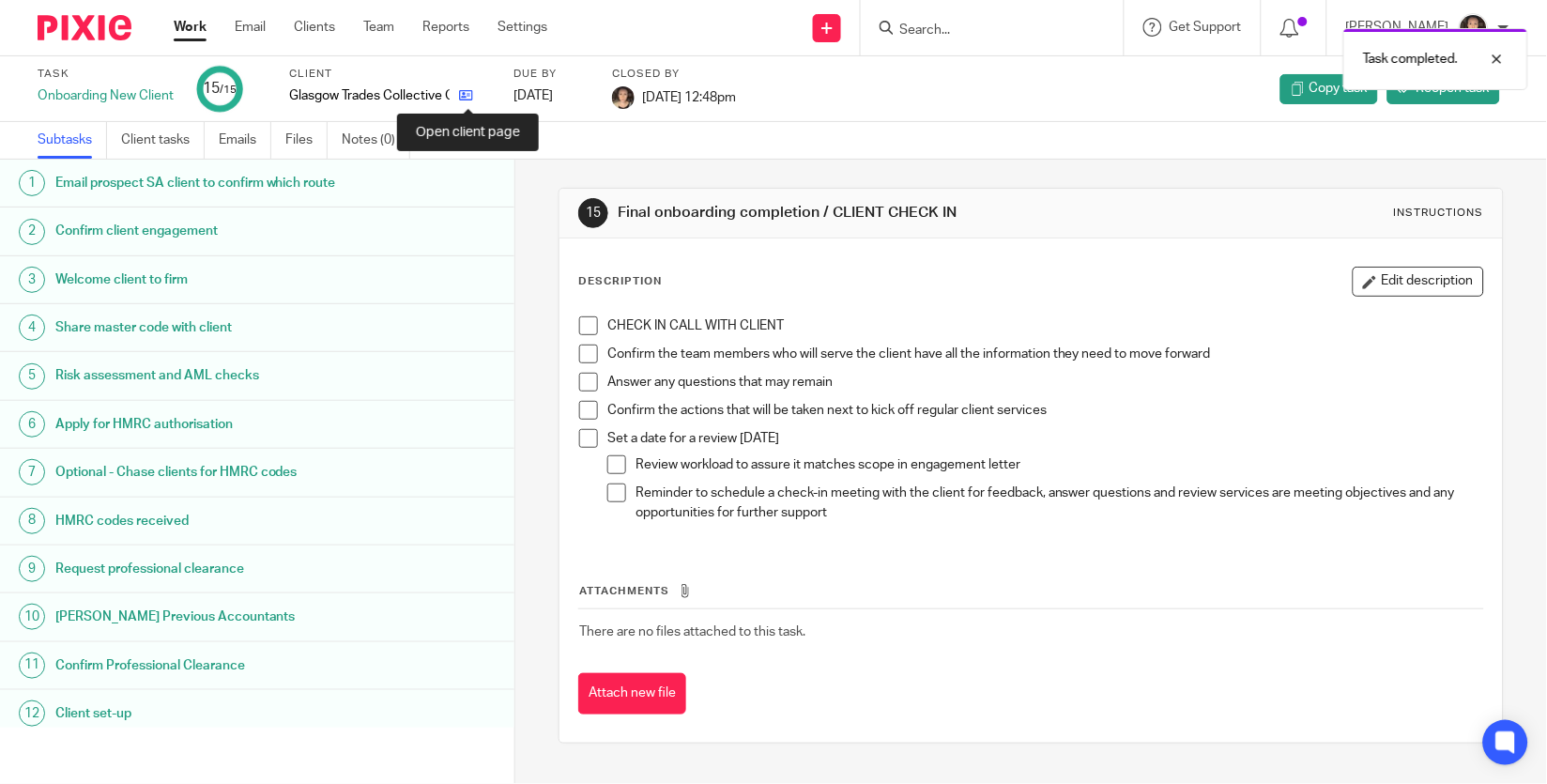
click at [468, 98] on icon at bounding box center [466, 95] width 14 height 14
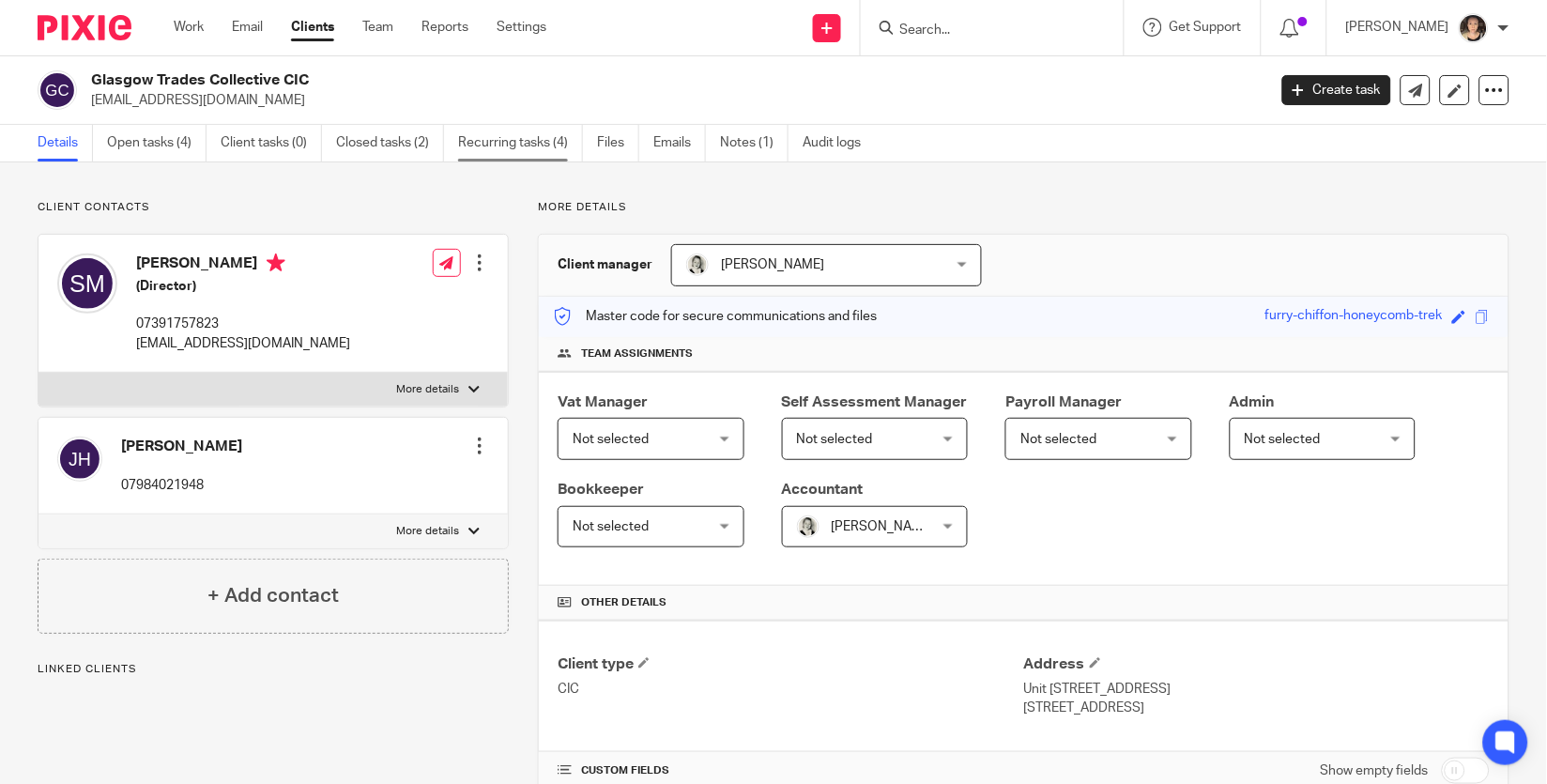
click at [500, 143] on link "Recurring tasks (4)" at bounding box center [520, 143] width 125 height 37
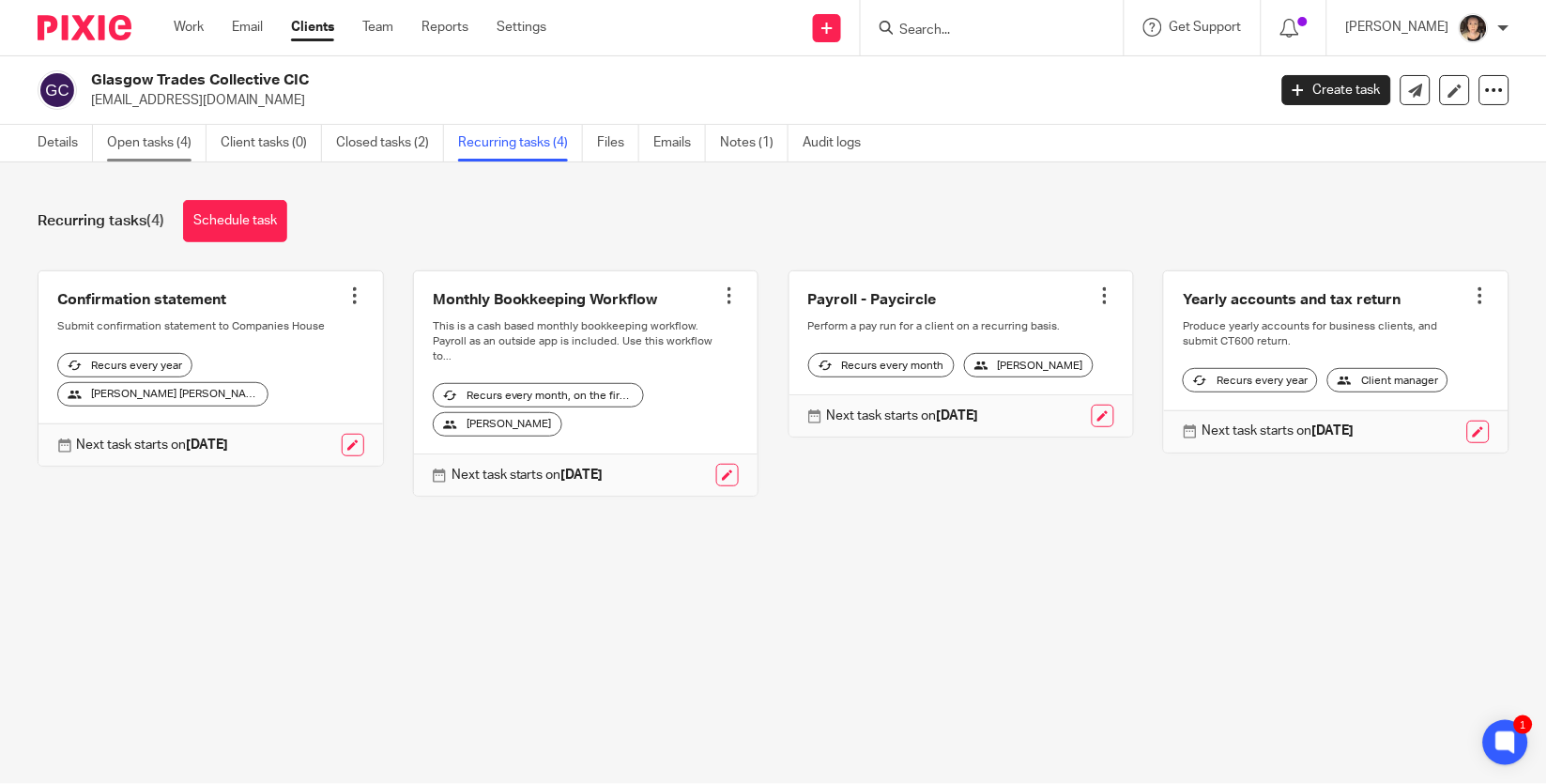
click at [181, 141] on link "Open tasks (4)" at bounding box center [157, 143] width 100 height 37
